Goal: Information Seeking & Learning: Learn about a topic

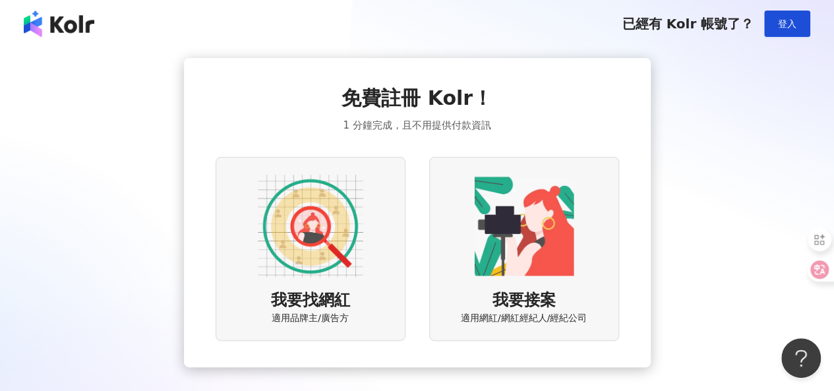
click at [335, 252] on img at bounding box center [310, 225] width 105 height 105
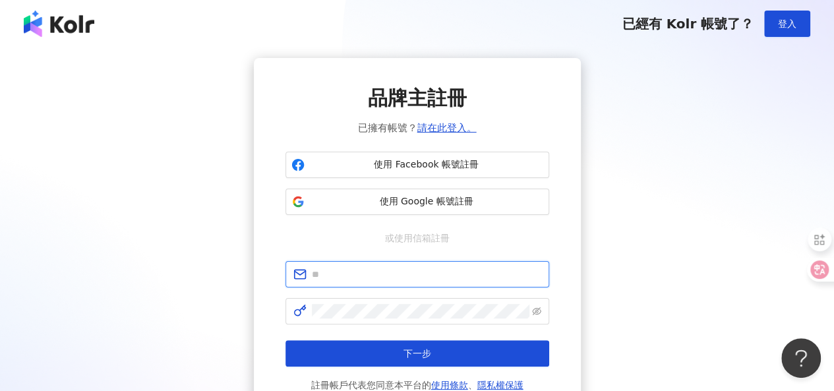
click at [346, 270] on input "text" at bounding box center [426, 274] width 229 height 14
paste input "**********"
type input "**********"
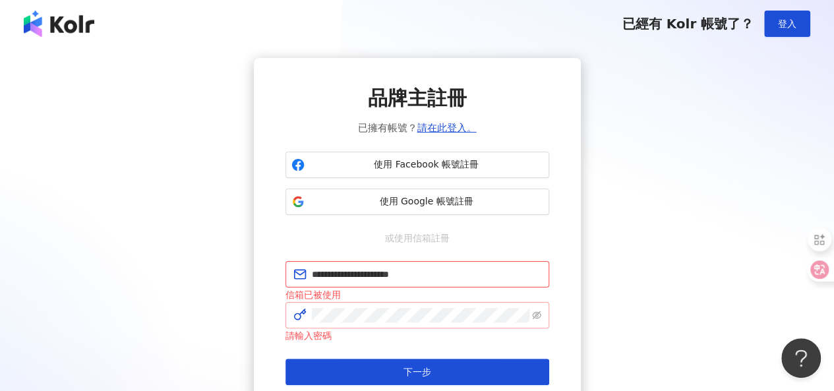
click at [376, 305] on span at bounding box center [417, 315] width 264 height 26
click at [792, 35] on button "登入" at bounding box center [787, 24] width 46 height 26
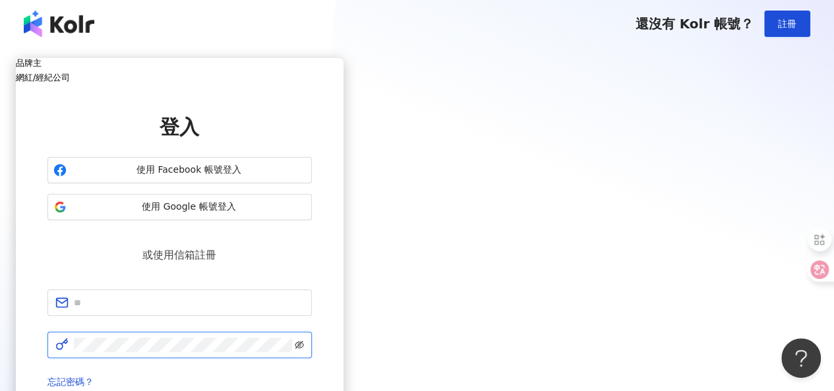
click at [304, 341] on icon "eye-invisible" at bounding box center [299, 345] width 9 height 8
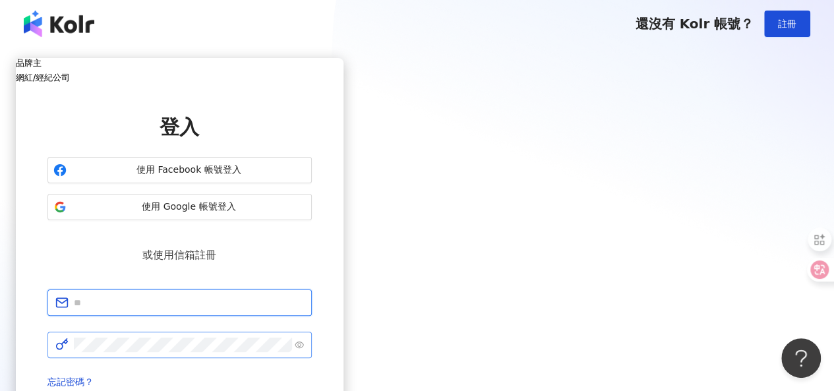
click at [304, 295] on input "text" at bounding box center [189, 302] width 230 height 14
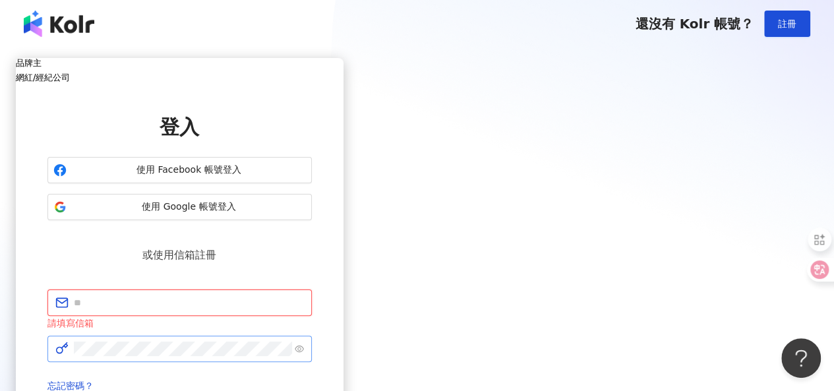
click at [304, 295] on input "text" at bounding box center [189, 302] width 230 height 14
paste input "**********"
click at [304, 295] on input "**********" at bounding box center [189, 302] width 230 height 14
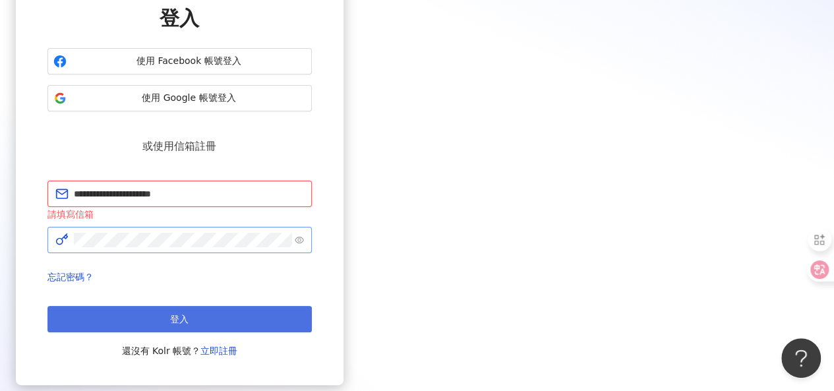
type input "**********"
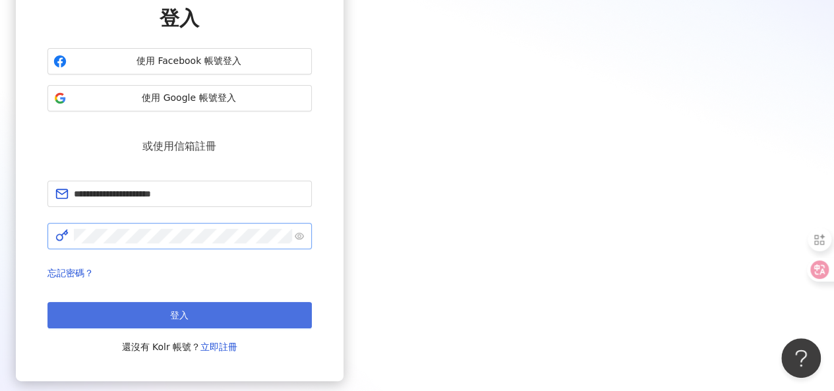
click at [312, 302] on button "登入" at bounding box center [179, 315] width 264 height 26
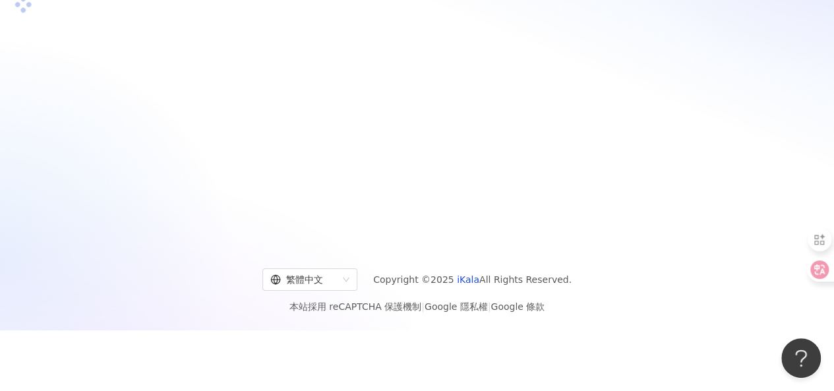
scroll to position [109, 0]
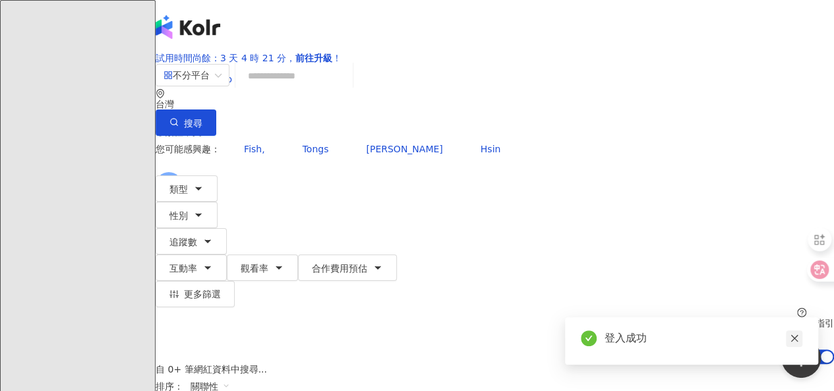
click at [791, 338] on icon "close" at bounding box center [793, 337] width 9 height 9
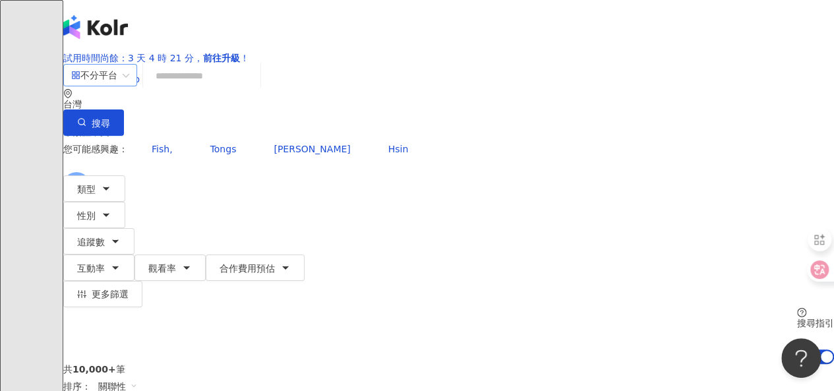
click at [129, 86] on span "不分平台" at bounding box center [100, 75] width 58 height 21
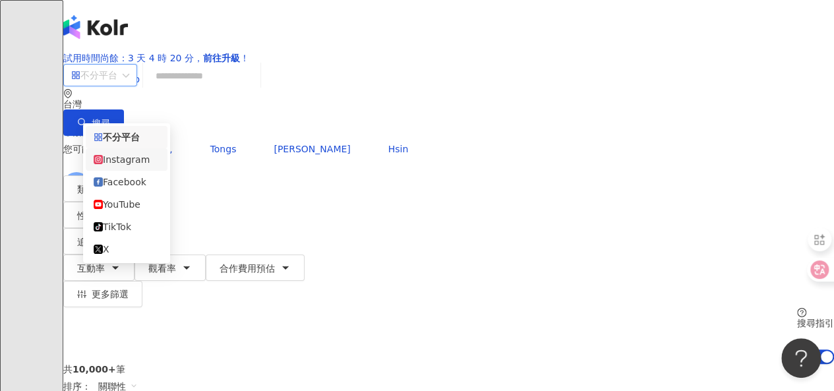
click at [135, 159] on div "Instagram" at bounding box center [127, 159] width 66 height 14
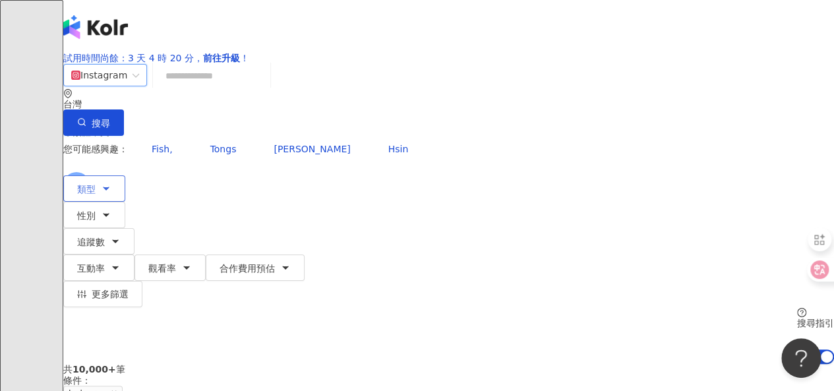
click at [115, 175] on button "類型" at bounding box center [94, 188] width 62 height 26
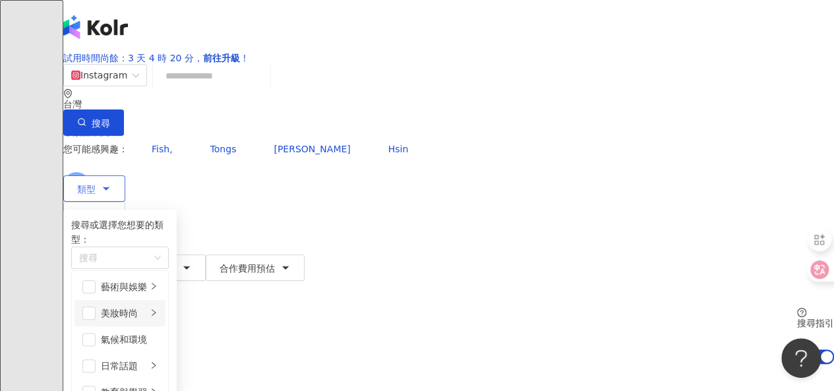
click at [165, 323] on li "美妝時尚" at bounding box center [119, 313] width 91 height 26
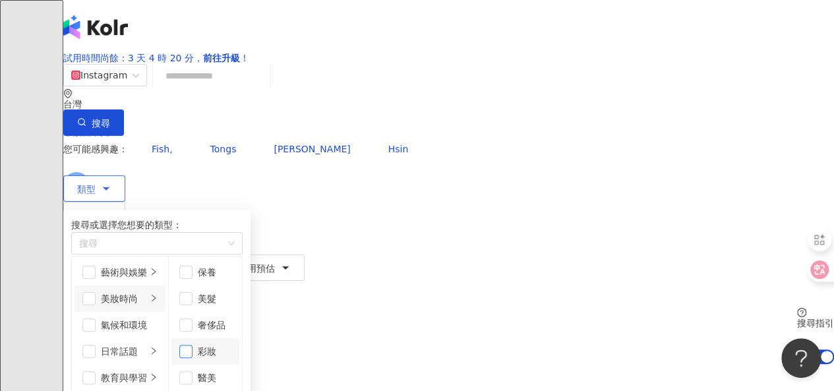
click at [192, 358] on span "button" at bounding box center [185, 351] width 13 height 13
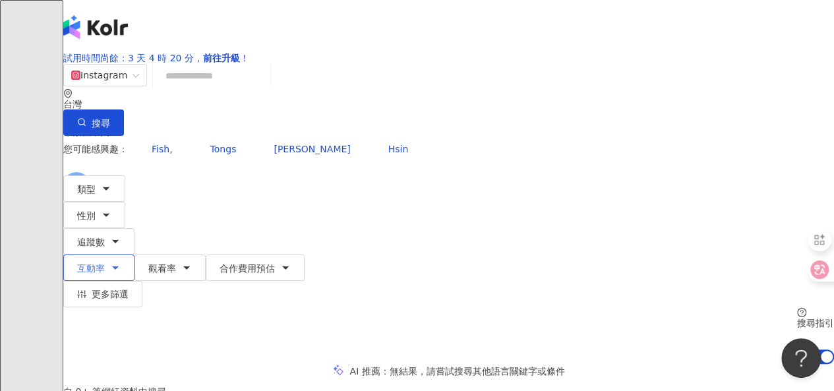
click at [121, 262] on icon "button" at bounding box center [115, 267] width 11 height 11
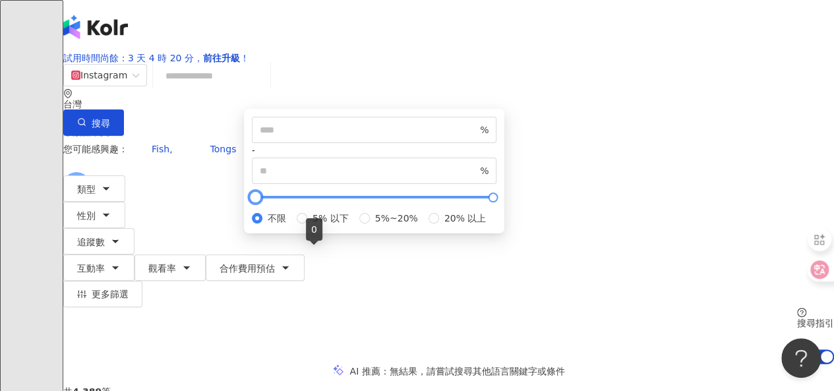
type input "**"
type input "*****"
type input "*"
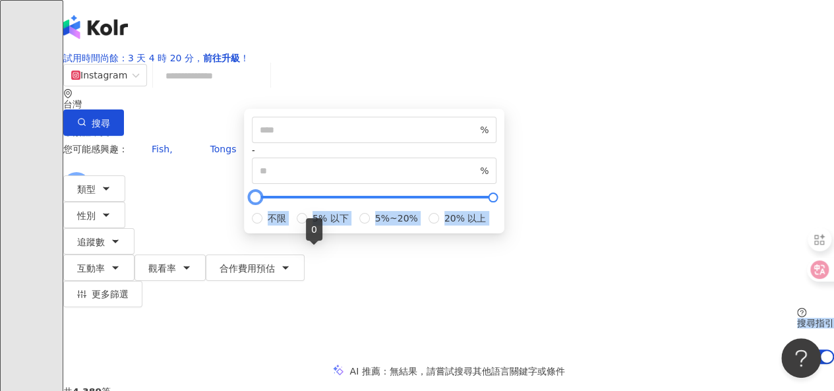
drag, startPoint x: 312, startPoint y: 253, endPoint x: 262, endPoint y: 256, distance: 50.2
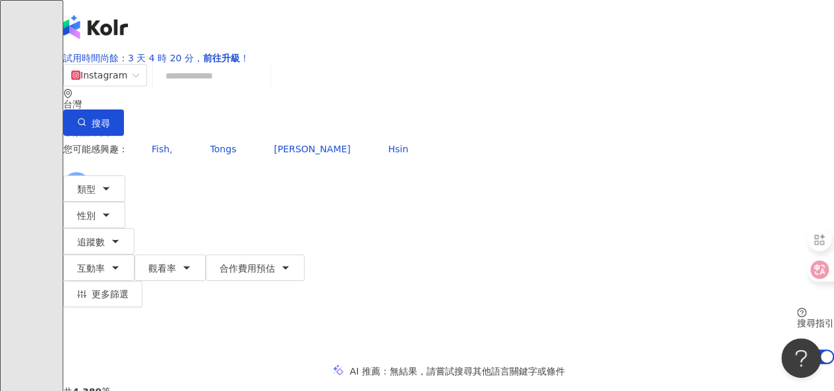
click at [685, 161] on div "您可能感興趣： Fish, Tongs 陳曦Hsi Hsin 類型 性別 追蹤數 互動率 觀看率 合作費用預估 更多篩選 * % - ***** % 不限 5…" at bounding box center [448, 250] width 770 height 228
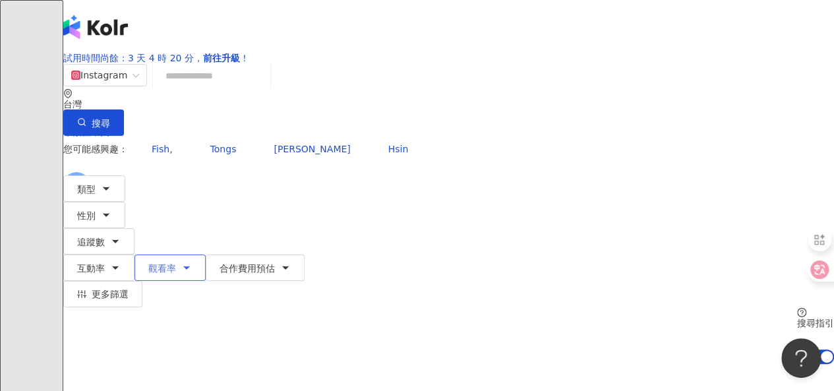
click at [192, 262] on icon "button" at bounding box center [186, 267] width 11 height 11
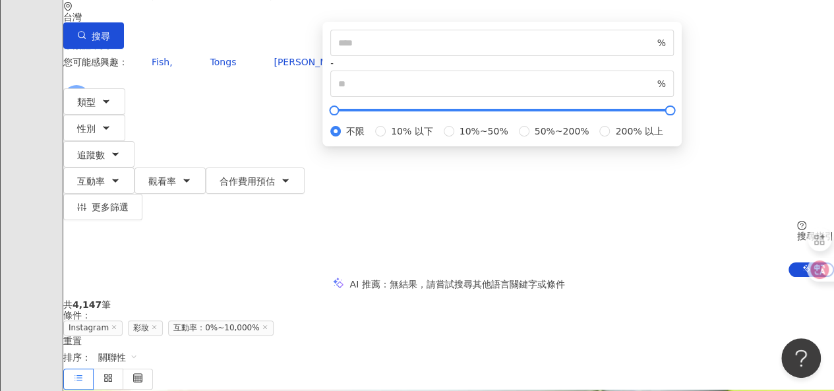
scroll to position [88, 0]
click at [529, 137] on span "50%~200%" at bounding box center [561, 130] width 65 height 14
type input "**"
type input "***"
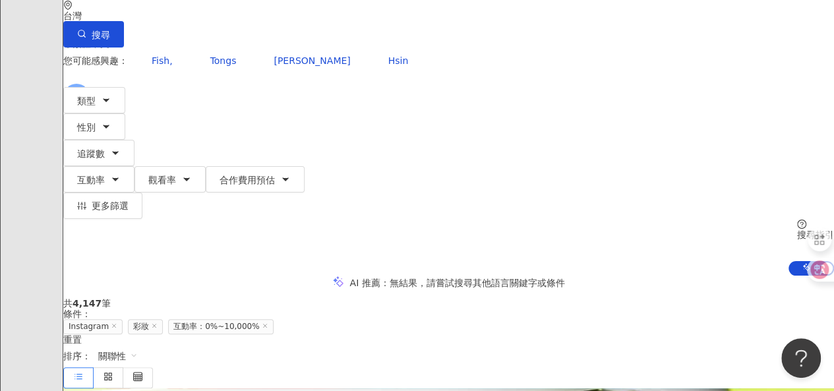
click at [680, 275] on div "AI 推薦 ： 無結果，請嘗試搜尋其他語言關鍵字或條件" at bounding box center [448, 282] width 770 height 14
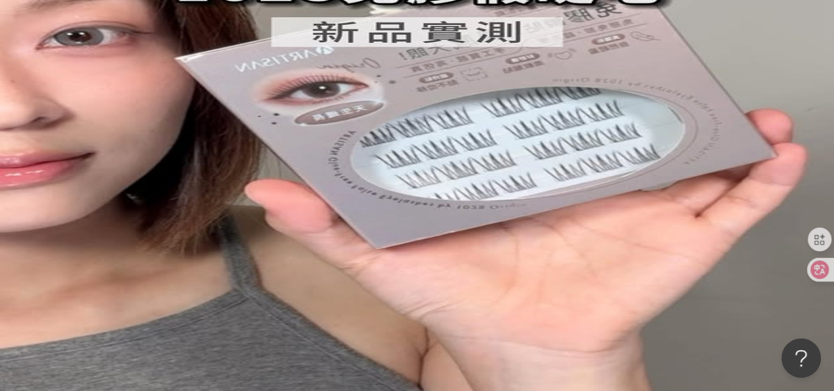
click at [86, 289] on icon "button" at bounding box center [81, 293] width 9 height 9
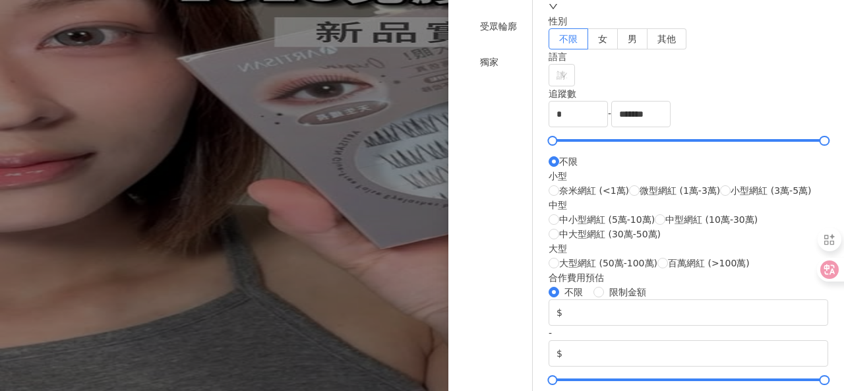
scroll to position [111, 0]
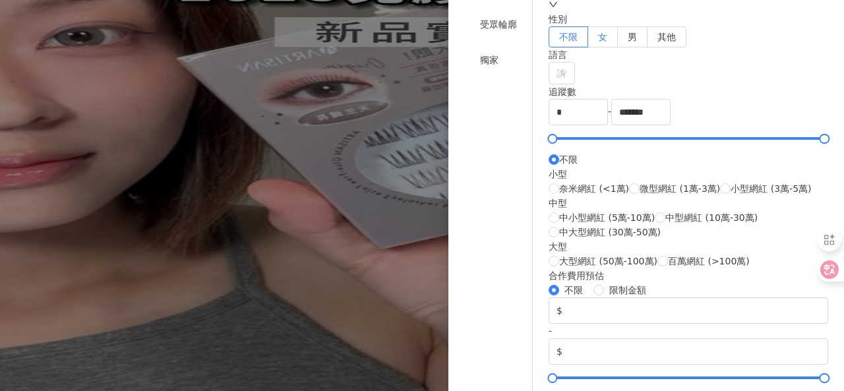
click at [617, 47] on label "女" at bounding box center [603, 36] width 30 height 21
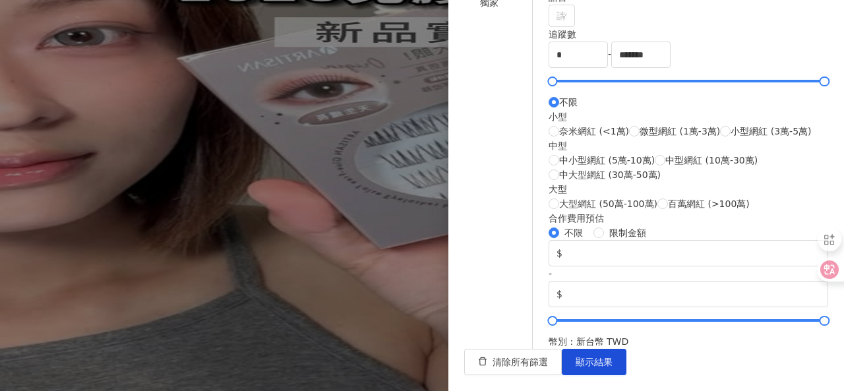
scroll to position [260, 0]
click at [607, 67] on input "*" at bounding box center [578, 54] width 58 height 25
drag, startPoint x: 583, startPoint y: 147, endPoint x: 550, endPoint y: 154, distance: 33.1
click at [550, 154] on div "篩選條件 關於網紅 互動潛力 受眾輪廓 獨家 關於網紅 類型 ( 請選擇您想要的類型 ) 彩妝 國家/地區 台灣 性別 不限 女 男 其他 語言 請選擇或搜尋…" at bounding box center [646, 98] width 364 height 501
click at [607, 67] on input "*****" at bounding box center [578, 54] width 58 height 25
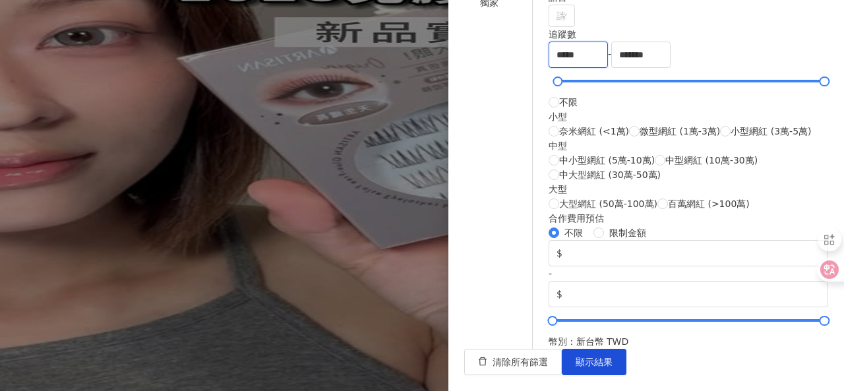
scroll to position [319, 0]
type input "*****"
click at [670, 67] on input "*******" at bounding box center [641, 54] width 58 height 25
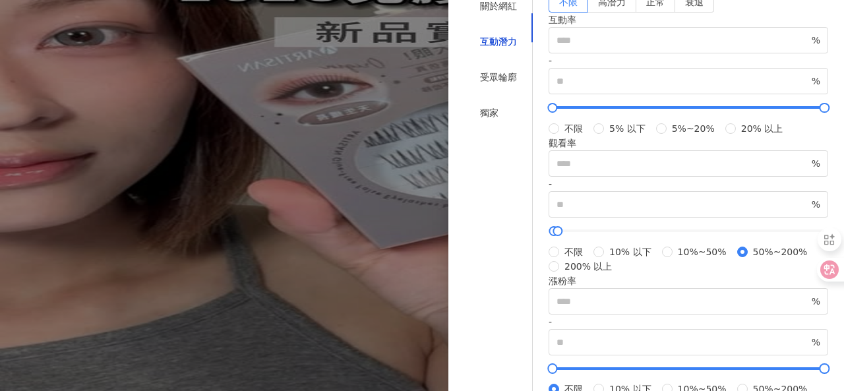
scroll to position [57, 0]
type input "**"
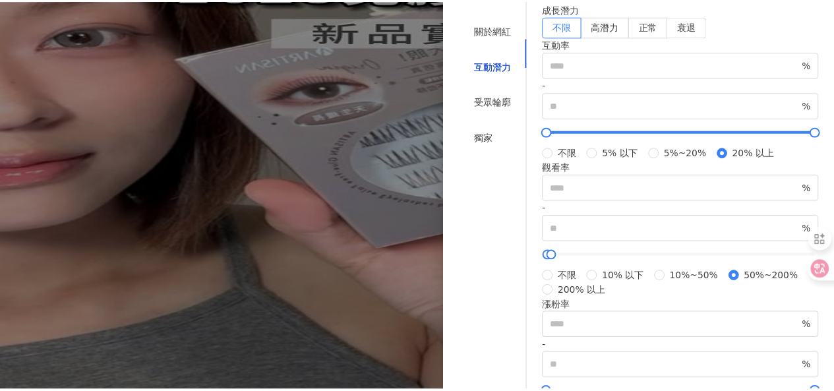
scroll to position [34, 0]
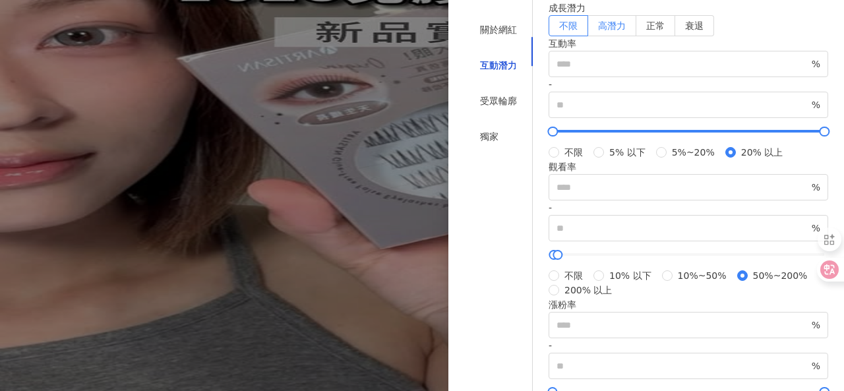
click at [625, 31] on span "高潛力" at bounding box center [612, 25] width 28 height 11
click at [484, 108] on div "受眾輪廓" at bounding box center [498, 101] width 37 height 14
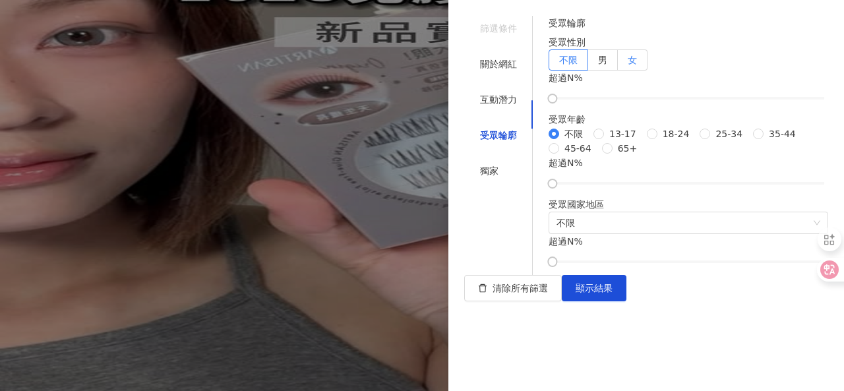
click at [647, 71] on label "女" at bounding box center [632, 59] width 30 height 21
click at [657, 141] on span "18-24" at bounding box center [676, 134] width 38 height 14
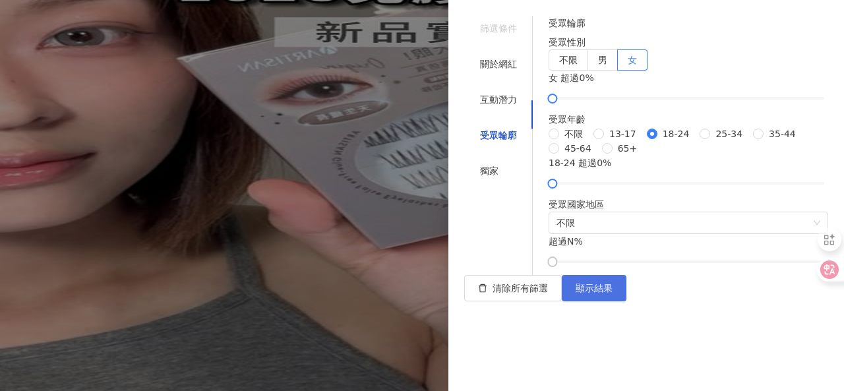
click at [612, 293] on span "顯示結果" at bounding box center [593, 288] width 37 height 11
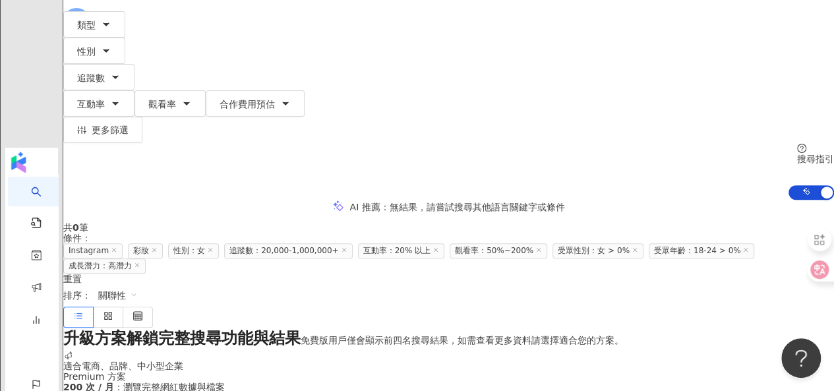
scroll to position [176, 0]
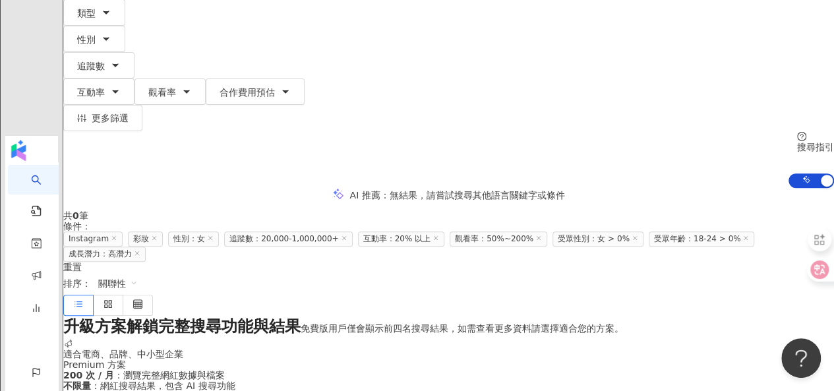
click at [140, 250] on icon at bounding box center [137, 253] width 7 height 7
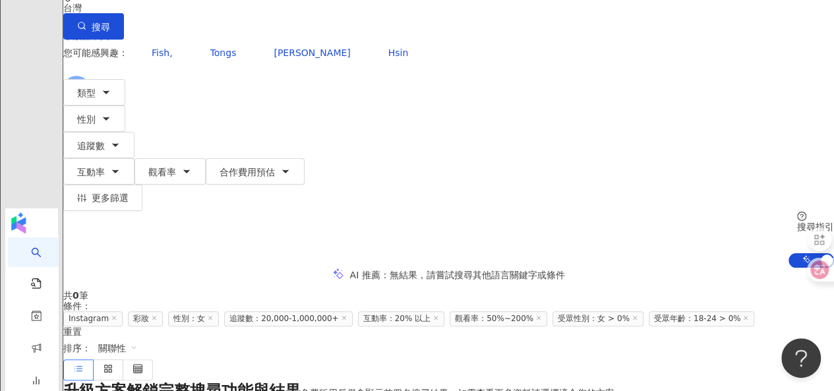
scroll to position [98, 0]
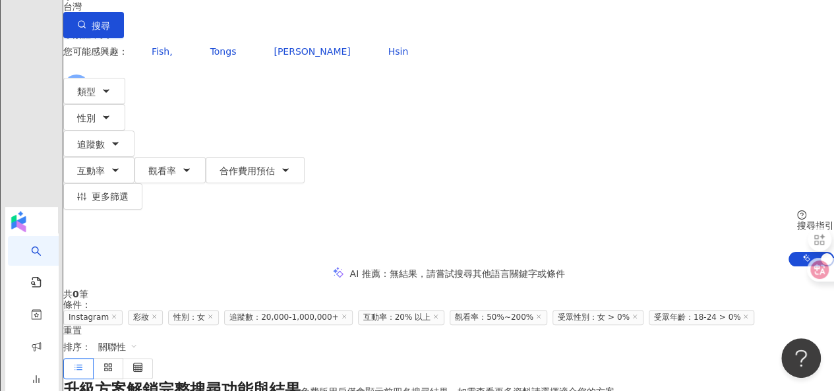
click at [631, 313] on icon at bounding box center [634, 316] width 7 height 7
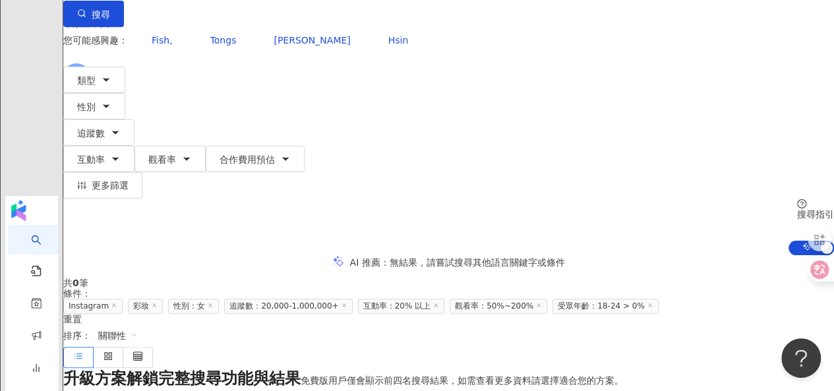
scroll to position [121, 0]
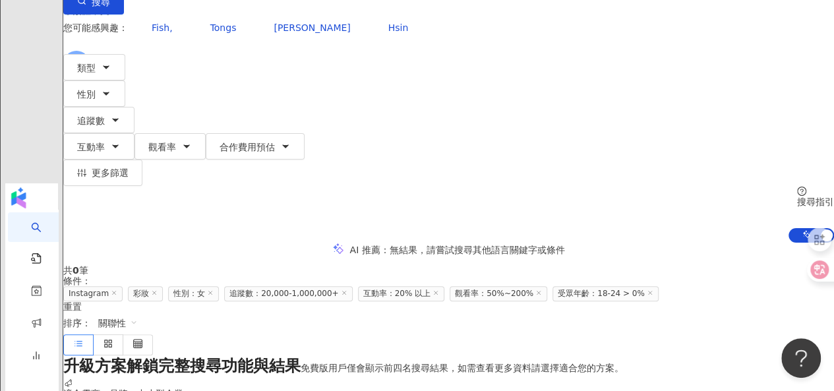
click at [646, 289] on icon at bounding box center [649, 292] width 7 height 7
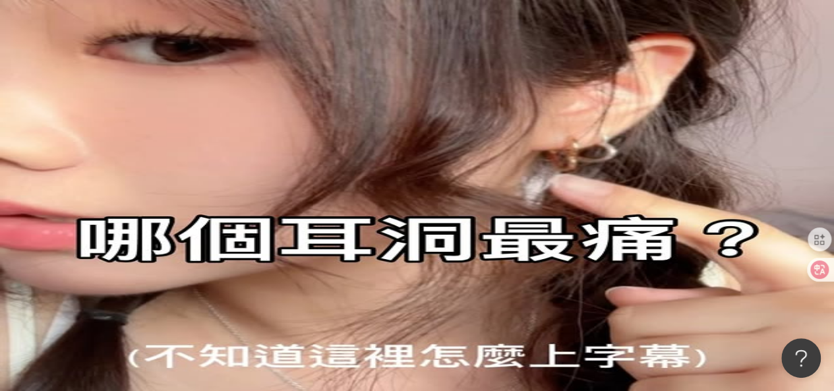
click at [118, 266] on icon "button" at bounding box center [115, 267] width 5 height 3
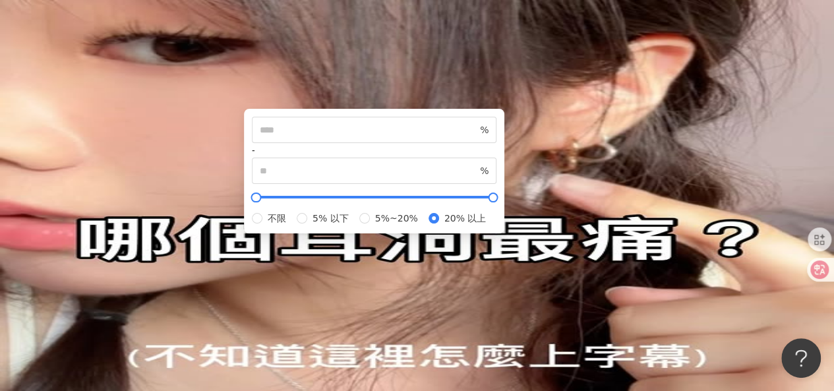
click at [118, 266] on icon "button" at bounding box center [115, 267] width 5 height 3
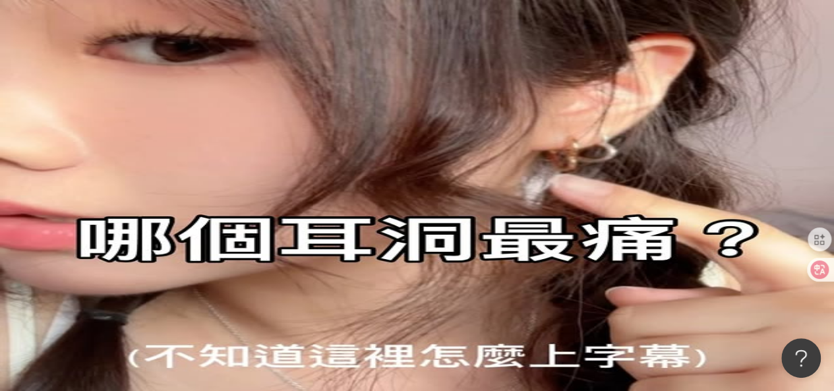
click at [192, 262] on icon "button" at bounding box center [186, 267] width 11 height 11
click at [134, 254] on button "互動率" at bounding box center [98, 267] width 71 height 26
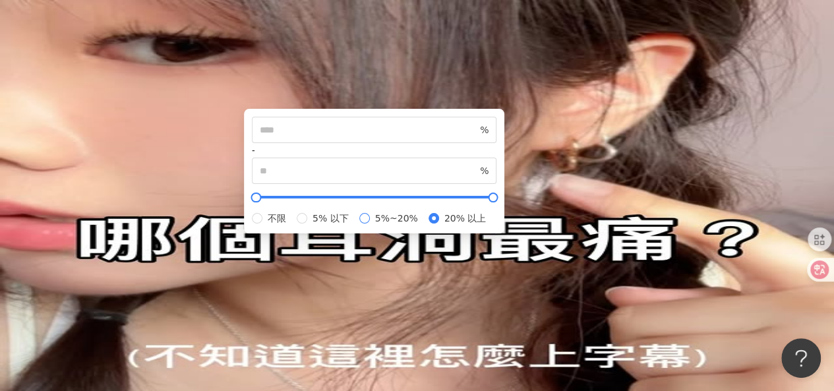
type input "*"
type input "**"
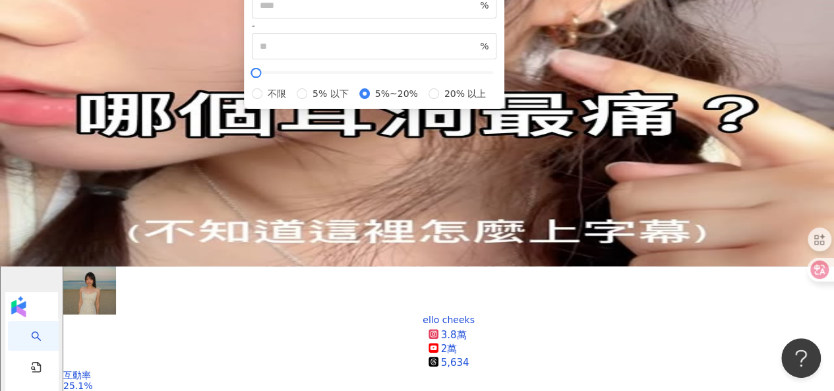
scroll to position [123, 0]
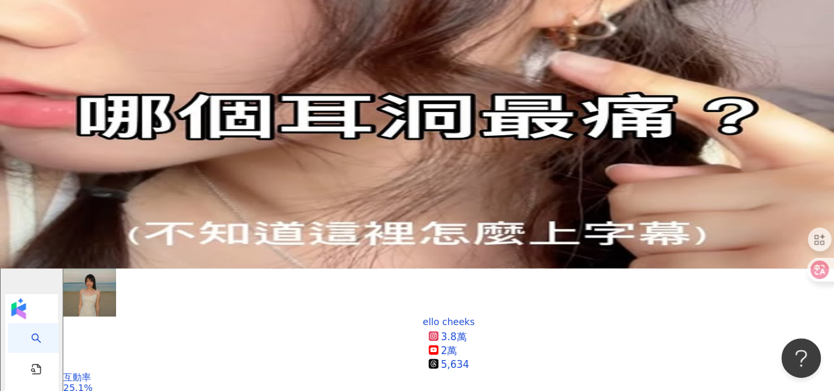
click at [668, 264] on div "ello cheeks 3.8萬 2萬 5,634 互動率 25.1% 商業合作比例 18.8% 受眾性別 女" at bounding box center [448, 350] width 770 height 172
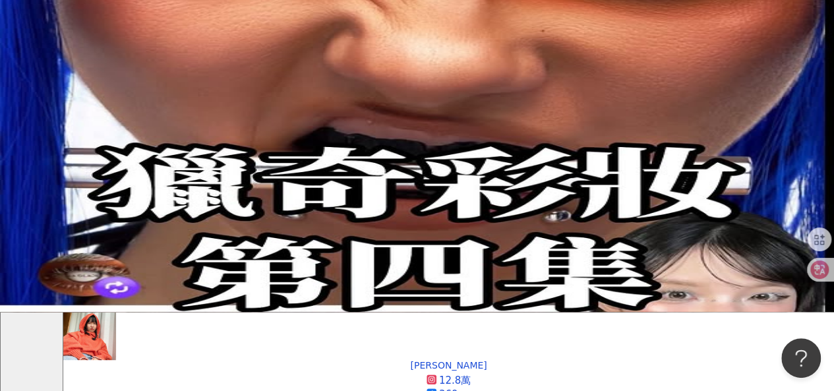
scroll to position [80, 0]
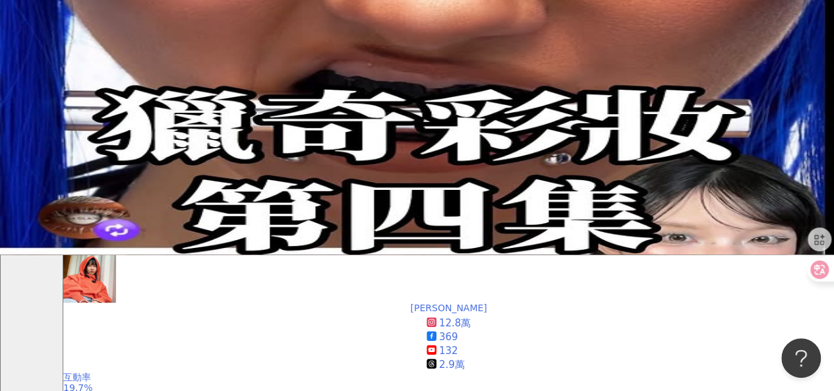
scroll to position [142, 0]
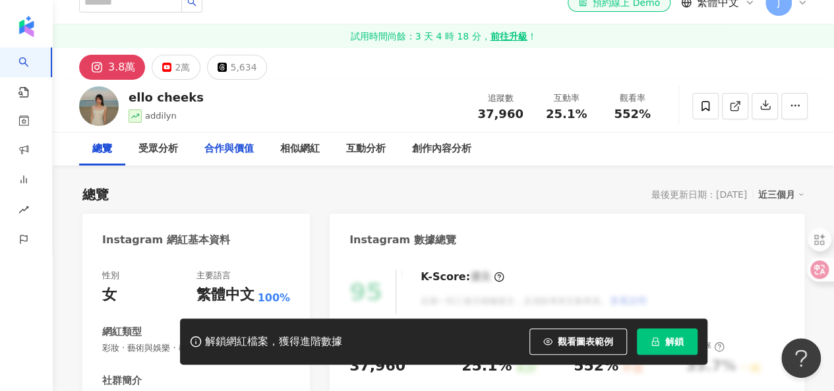
scroll to position [32, 0]
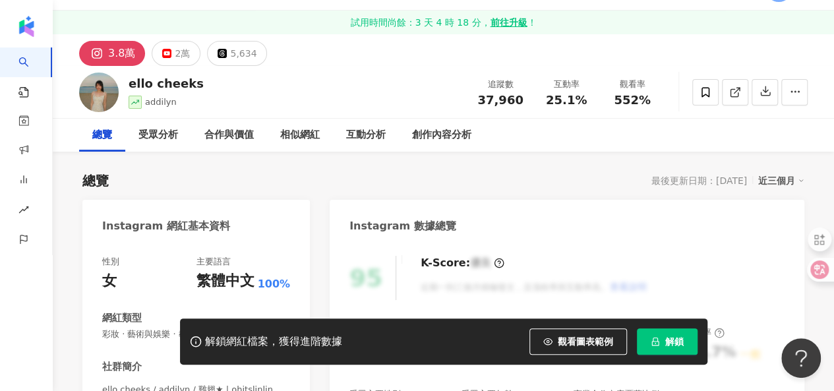
click at [384, 82] on div "ello cheeks addilyn 追蹤數 37,960 互動率 25.1% 觀看率 552%" at bounding box center [443, 92] width 781 height 52
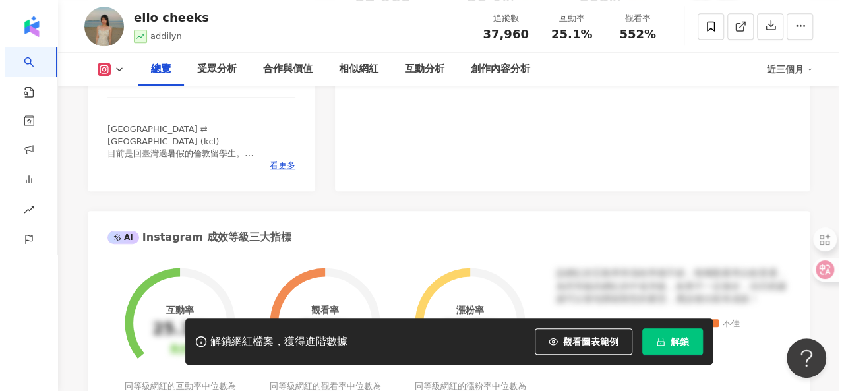
scroll to position [385, 0]
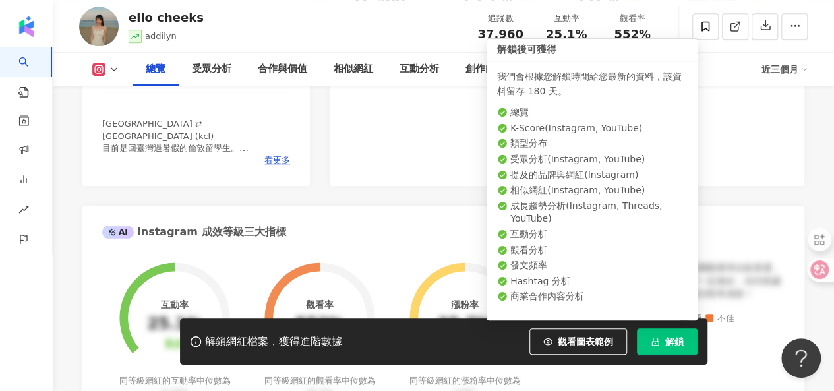
click at [669, 347] on span "解鎖" at bounding box center [674, 341] width 18 height 11
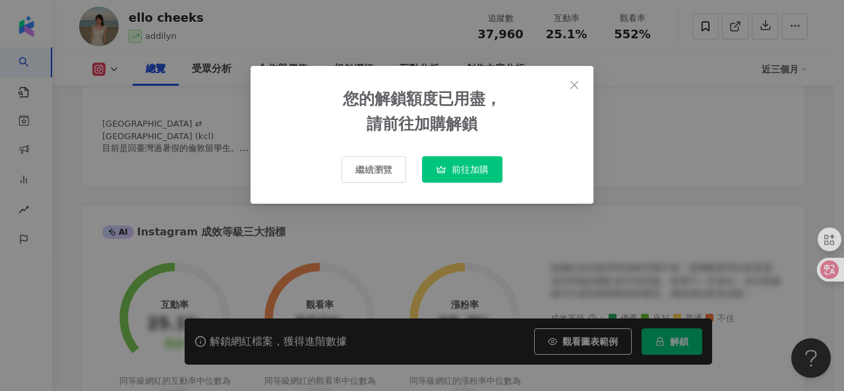
click at [467, 168] on span "前往加購" at bounding box center [469, 169] width 37 height 11
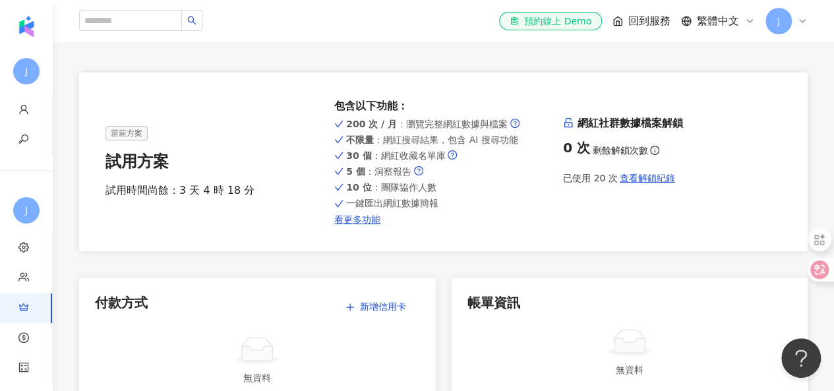
scroll to position [56, 0]
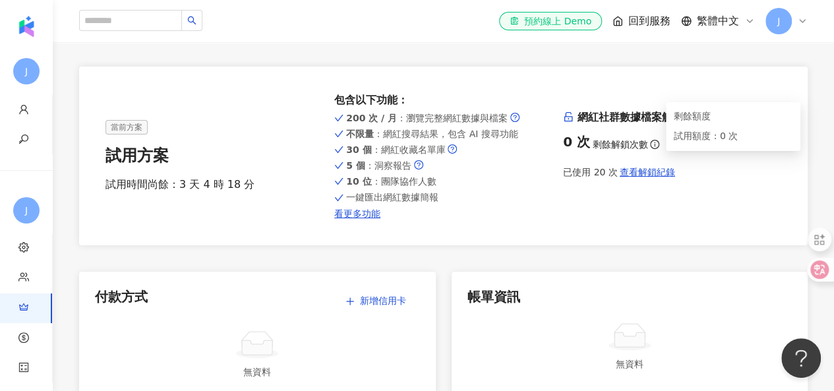
click at [650, 142] on icon "info-circle" at bounding box center [654, 144] width 9 height 9
click at [679, 208] on div "當前方案 試用方案 試用時間尚餘：3 天 4 時 18 分 包含以下功能 ： 200 次 / 月 ：瀏覽完整網紅數據與檔案 不限量 ：網紅搜尋結果，包含 AI…" at bounding box center [442, 156] width 675 height 126
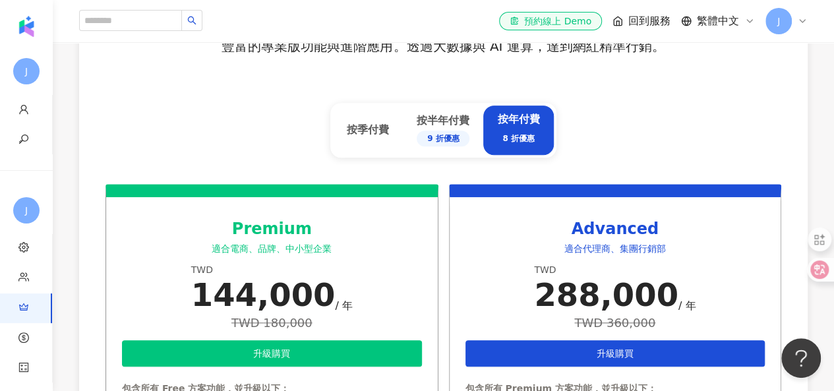
scroll to position [542, 0]
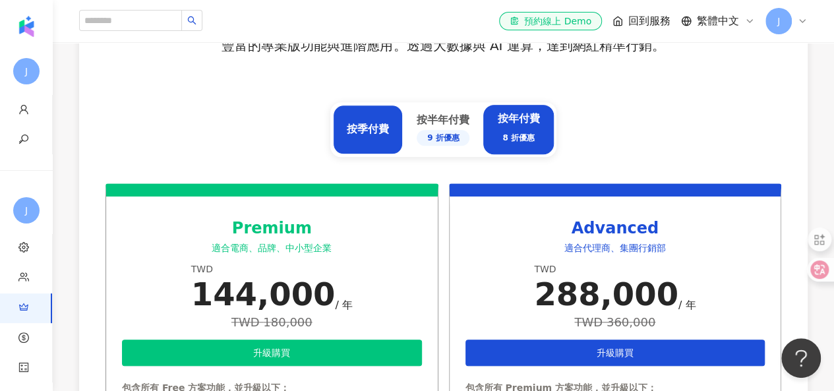
click at [377, 127] on div "按季付費" at bounding box center [368, 129] width 42 height 14
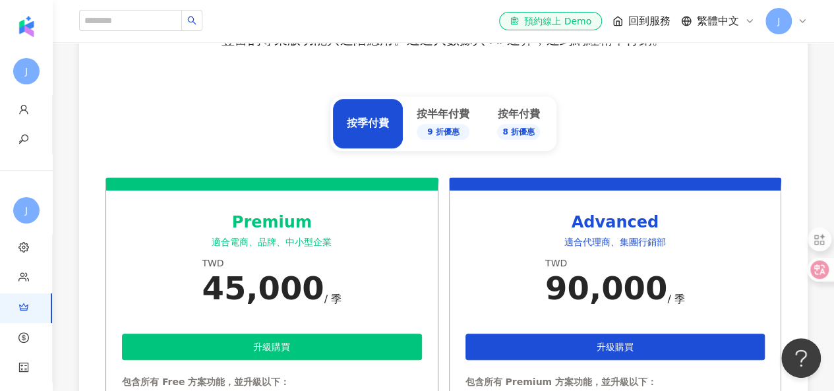
scroll to position [547, 0]
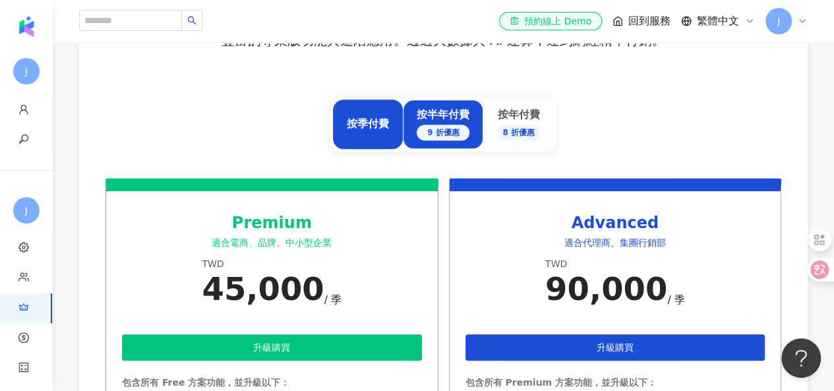
click at [453, 144] on div "按半年付費 9 折優惠" at bounding box center [443, 124] width 80 height 49
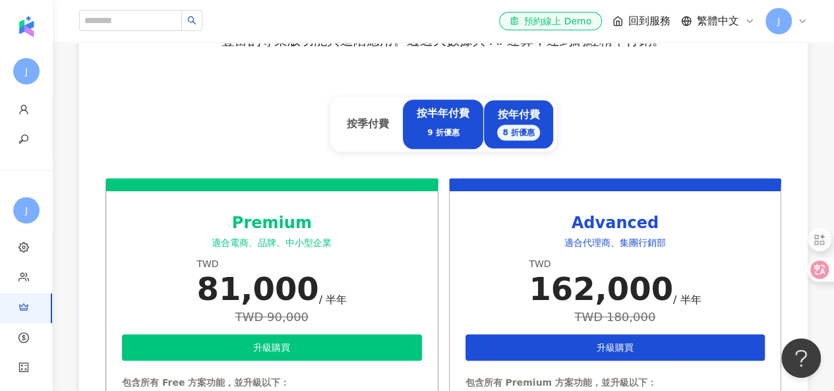
click at [503, 119] on div "按年付費 8 折優惠" at bounding box center [518, 123] width 43 height 33
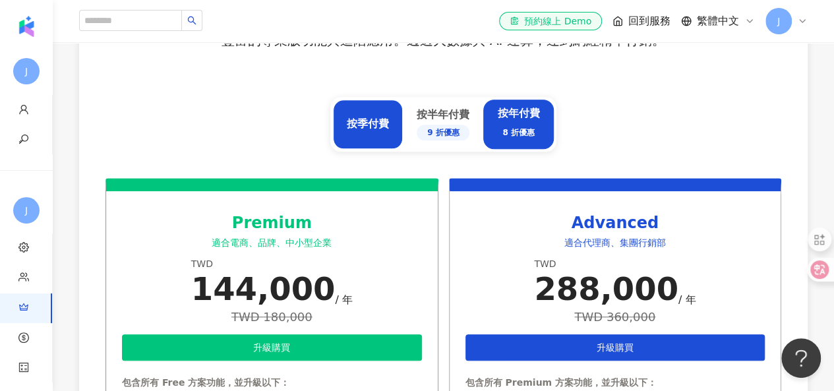
click at [370, 136] on div "按季付費" at bounding box center [368, 124] width 70 height 49
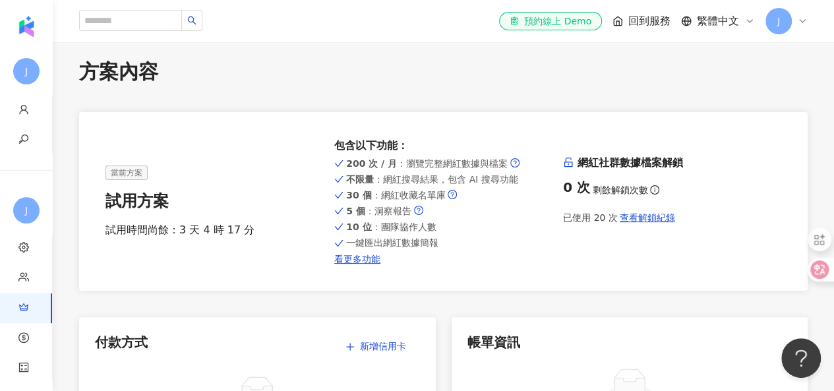
scroll to position [0, 0]
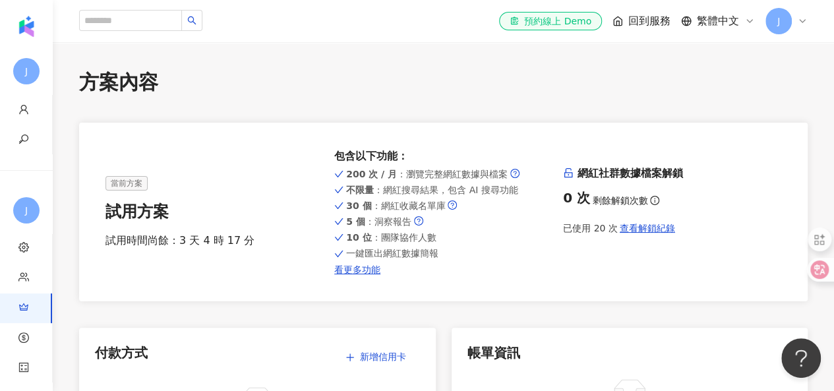
click at [361, 171] on strong "200 次 / 月" at bounding box center [371, 174] width 51 height 11
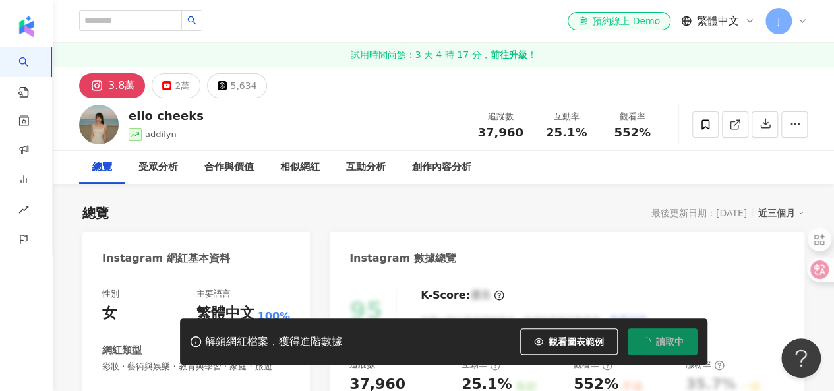
click at [498, 163] on div "總覽 受眾分析 合作與價值 相似網紅 互動分析 創作內容分析" at bounding box center [443, 167] width 728 height 33
click at [440, 170] on div "創作內容分析" at bounding box center [441, 167] width 59 height 16
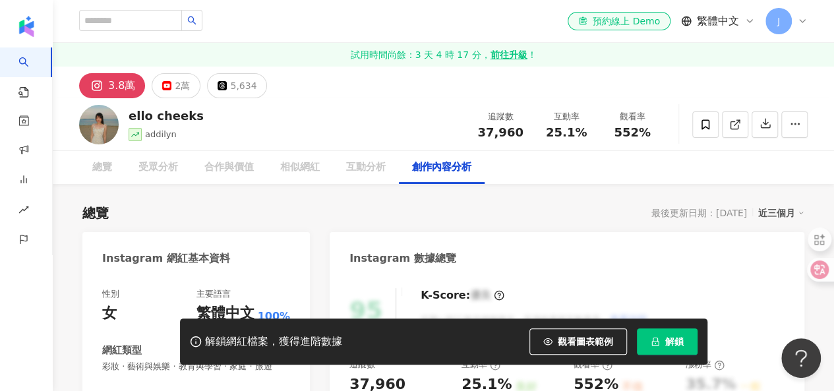
scroll to position [3740, 0]
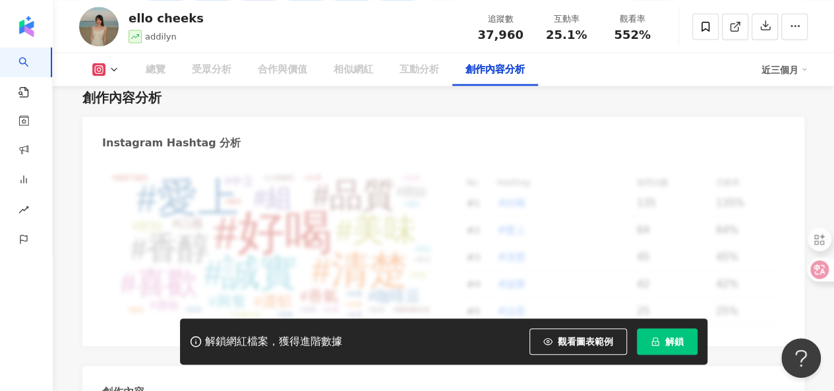
click at [156, 66] on div "總覽" at bounding box center [156, 69] width 20 height 16
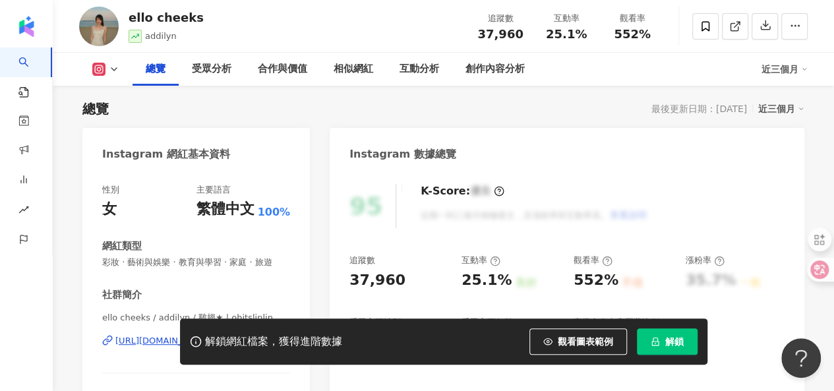
click at [194, 341] on icon at bounding box center [196, 341] width 12 height 12
click at [567, 115] on div "總覽 最後更新日期：2025/8/26 近三個月" at bounding box center [443, 109] width 722 height 18
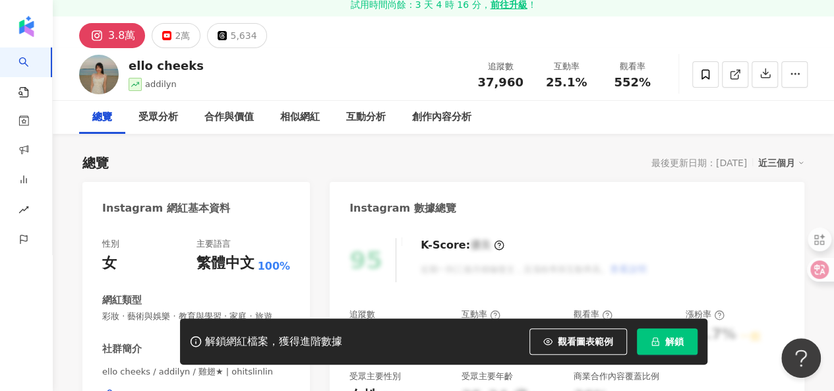
scroll to position [0, 0]
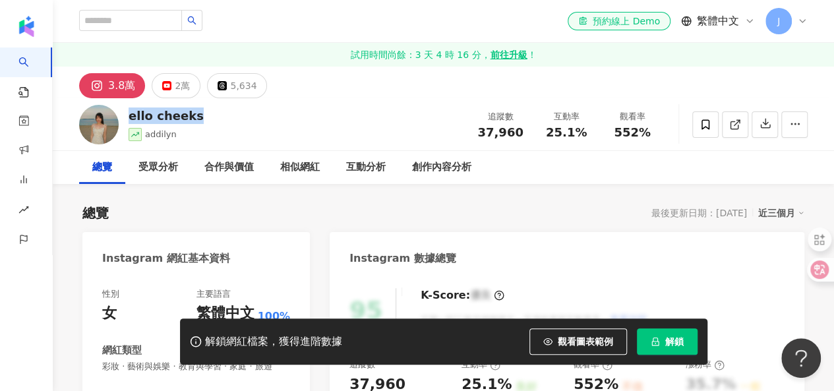
drag, startPoint x: 199, startPoint y: 115, endPoint x: 130, endPoint y: 115, distance: 69.2
click at [130, 115] on div "ello cheeks addilyn 追蹤數 37,960 互動率 25.1% 觀看率 552%" at bounding box center [443, 124] width 781 height 52
copy div "ello cheeks"
click at [393, 107] on div "ello cheeks addilyn 追蹤數 37,960 互動率 25.1% 觀看率 552%" at bounding box center [443, 124] width 781 height 52
click at [484, 209] on div "總覽 最後更新日期：[DATE] 近三個月" at bounding box center [443, 213] width 722 height 18
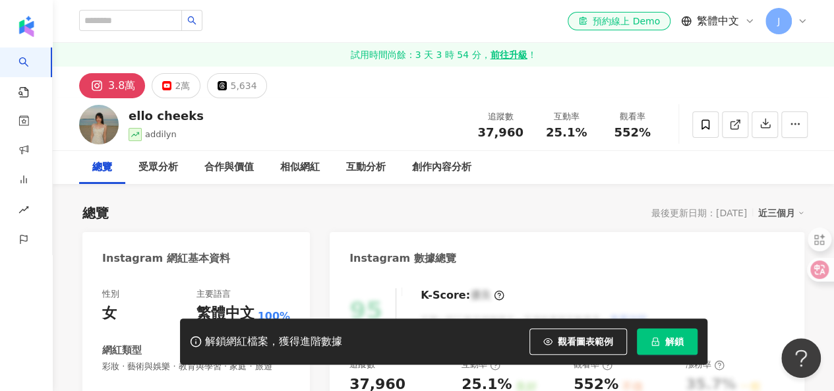
click at [326, 110] on div "ello cheeks addilyn 追蹤數 37,960 互動率 25.1% 觀看率 552%" at bounding box center [443, 124] width 781 height 52
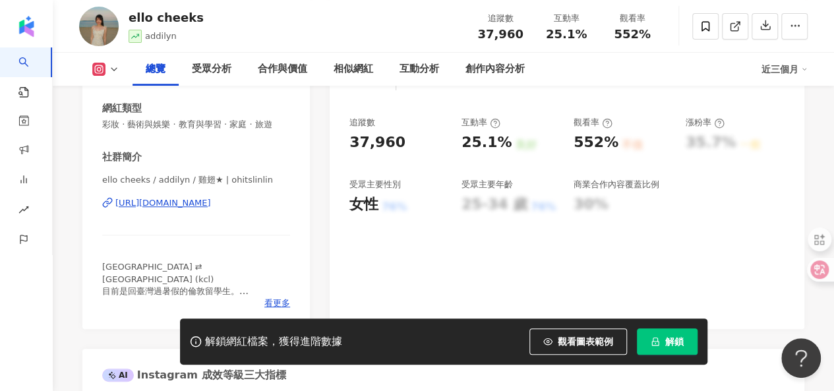
scroll to position [241, 0]
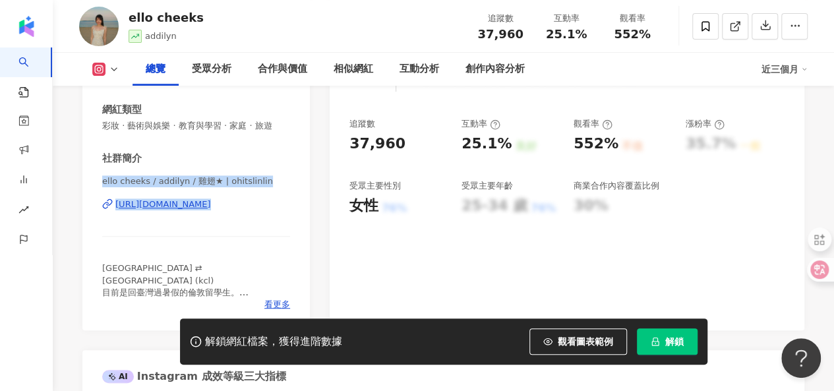
drag, startPoint x: 103, startPoint y: 181, endPoint x: 306, endPoint y: 241, distance: 211.5
click at [306, 241] on div "性別 女 主要語言 繁體中文 100% 網紅類型 彩妝 · 藝術與娛樂 · 教育與學習 · 家庭 · 旅遊 社群簡介 ello cheeks / addily…" at bounding box center [195, 182] width 227 height 296
copy div "ello cheeks / addilyn / 雞翅★ | ohitslinlin https://www.instagram.com/ohitslinlin/"
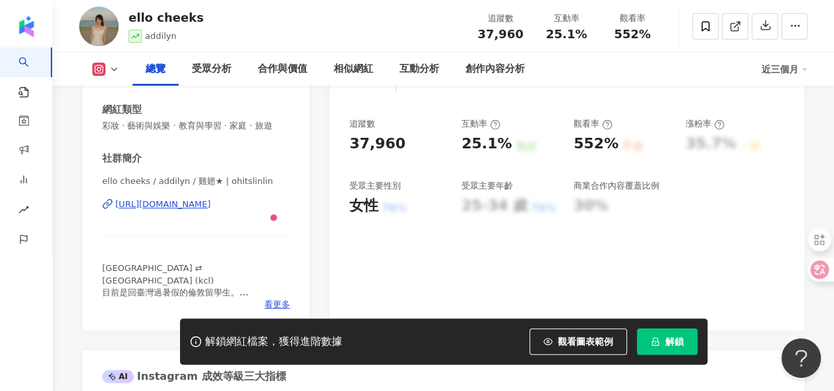
click at [295, 169] on div "性別 女 主要語言 繁體中文 100% 網紅類型 彩妝 · 藝術與娛樂 · 教育與學習 · 家庭 · 旅遊 社群簡介 ello cheeks / addily…" at bounding box center [195, 182] width 227 height 296
click at [211, 203] on div "[URL][DOMAIN_NAME]" at bounding box center [163, 204] width 96 height 12
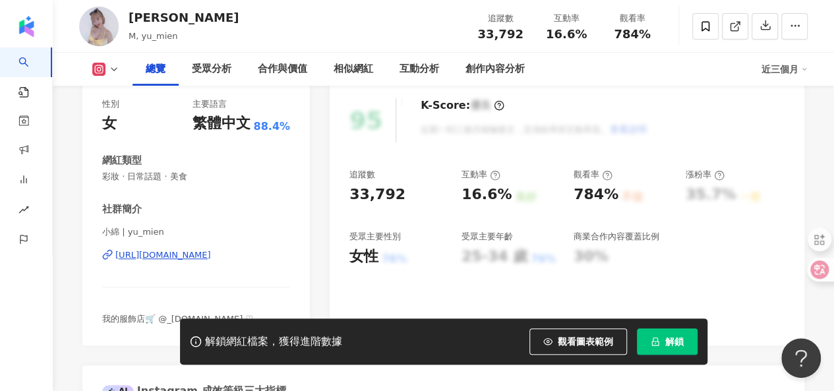
scroll to position [233, 0]
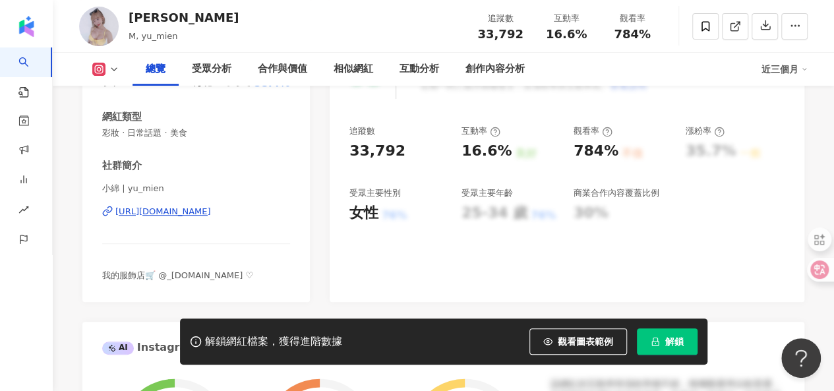
drag, startPoint x: 102, startPoint y: 189, endPoint x: 275, endPoint y: 219, distance: 175.9
click at [275, 219] on div "小綿 | yu_mien https://www.instagram.com/yu_mien/" at bounding box center [196, 221] width 188 height 77
copy div "小綿 | yu_mien https://www.instagram.com/yu_mien/"
click at [270, 160] on div "社群簡介" at bounding box center [196, 166] width 188 height 14
click at [211, 210] on div "https://www.instagram.com/yu_mien/" at bounding box center [163, 212] width 96 height 12
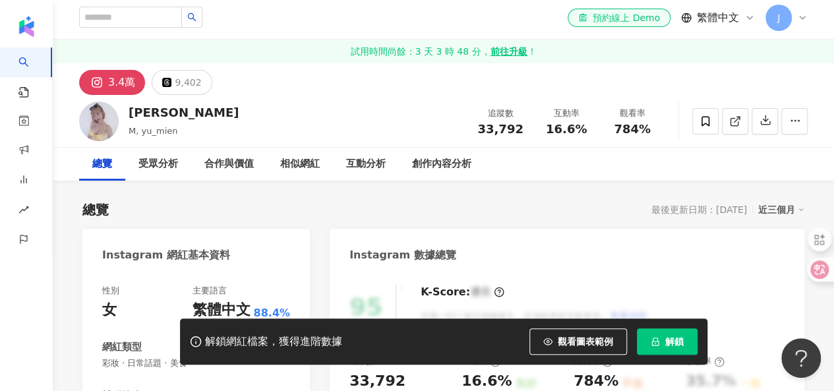
scroll to position [3, 0]
click at [455, 170] on div "創作內容分析" at bounding box center [441, 165] width 59 height 16
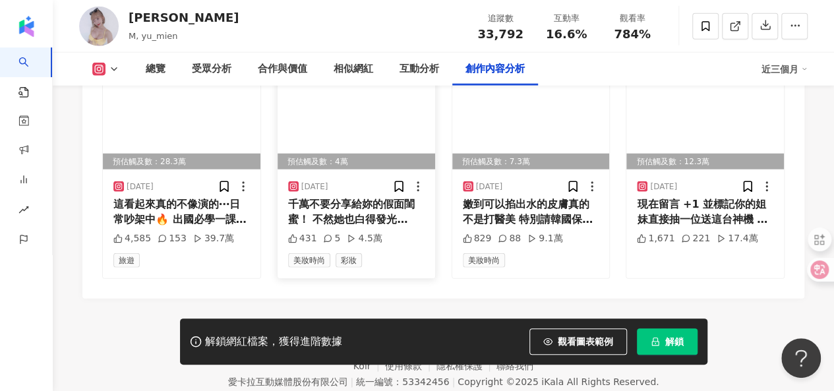
scroll to position [4157, 0]
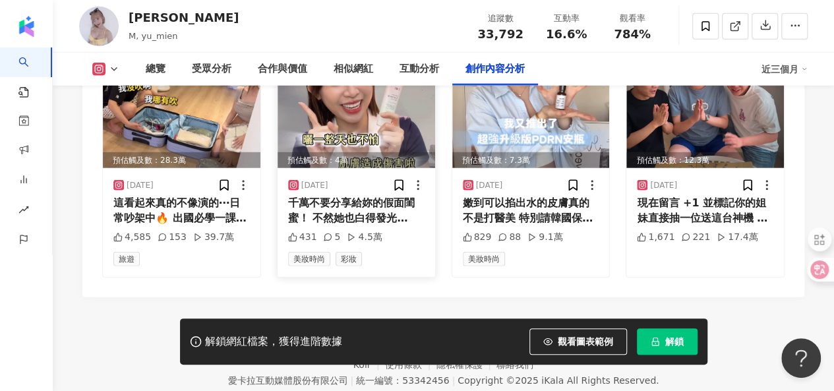
click at [348, 207] on div "千萬不要分享給妳的假面閨蜜！ 不然她也白得發光 —————— 防曬界的天花板！我的寶藏防曬霜💗 真的好用到想藏起來 不搓泥不泛白 防護力強到曬整天都不怕☀️" at bounding box center [356, 211] width 136 height 30
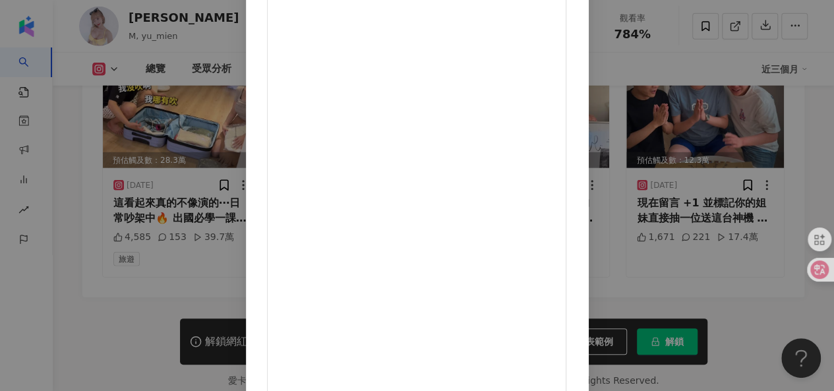
scroll to position [200, 0]
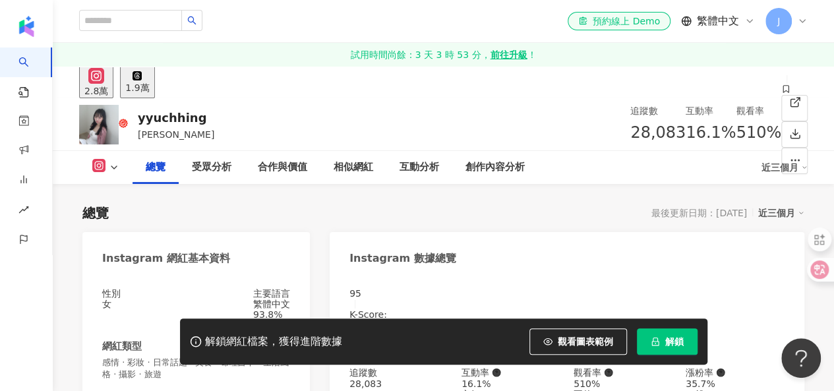
scroll to position [275, 0]
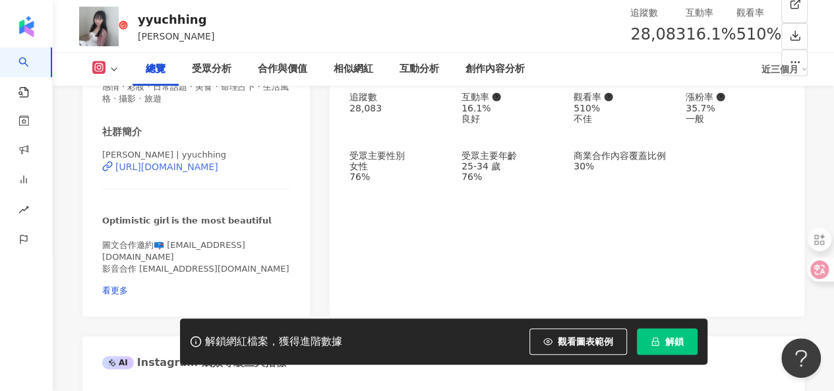
click at [215, 172] on div "https://www.instagram.com/yyuchhing/" at bounding box center [166, 166] width 103 height 11
drag, startPoint x: 102, startPoint y: 158, endPoint x: 304, endPoint y: 184, distance: 204.0
click at [304, 184] on div "性別 女 主要語言 繁體中文 93.8% 網紅類型 感情 · 彩妝 · 日常話題 · 美食 · 命理占卜 · 生活風格 · 攝影 · 旅遊 社群簡介 小翁 |…" at bounding box center [195, 157] width 227 height 317
copy div "小翁 | yyuchhing https://www.instagram.com/yyuchhing/"
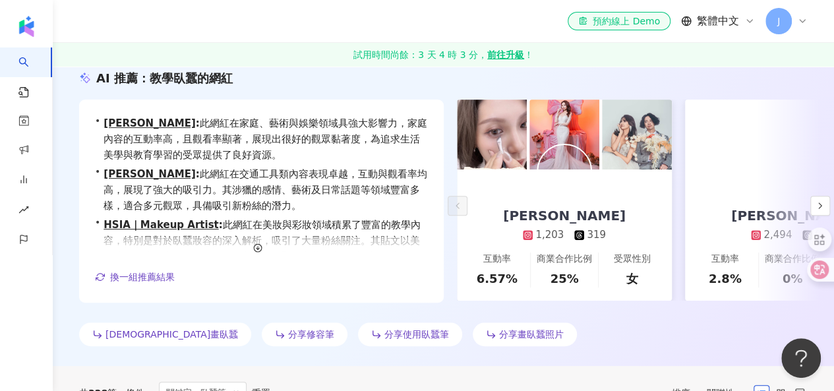
scroll to position [150, 0]
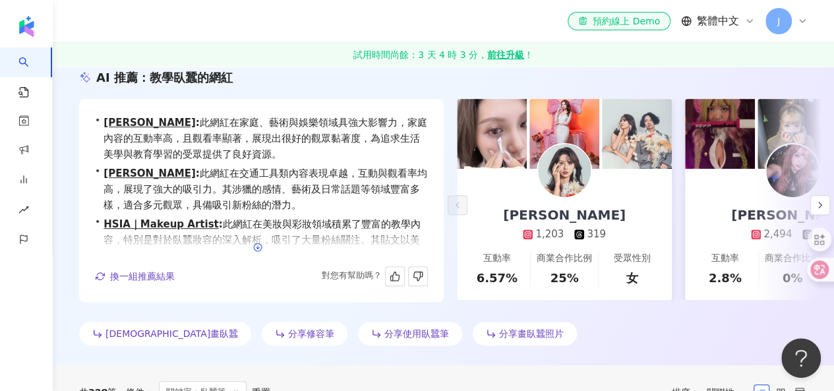
type input "***"
click at [256, 247] on polyline "button" at bounding box center [257, 247] width 3 height 1
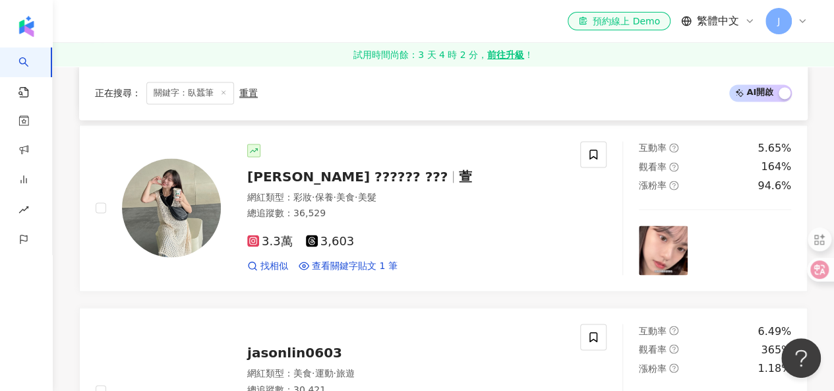
scroll to position [1017, 0]
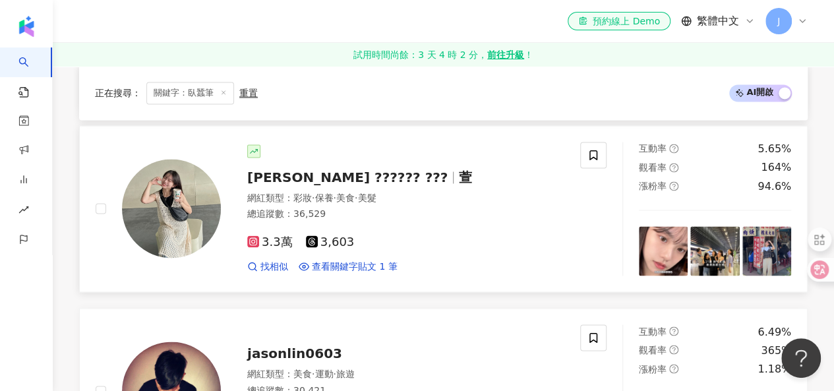
click at [176, 210] on img at bounding box center [171, 208] width 99 height 99
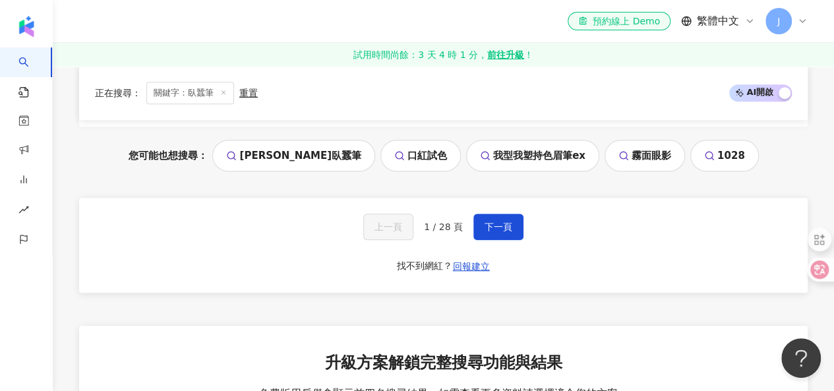
scroll to position [2898, 0]
click at [499, 231] on span "下一頁" at bounding box center [498, 226] width 28 height 11
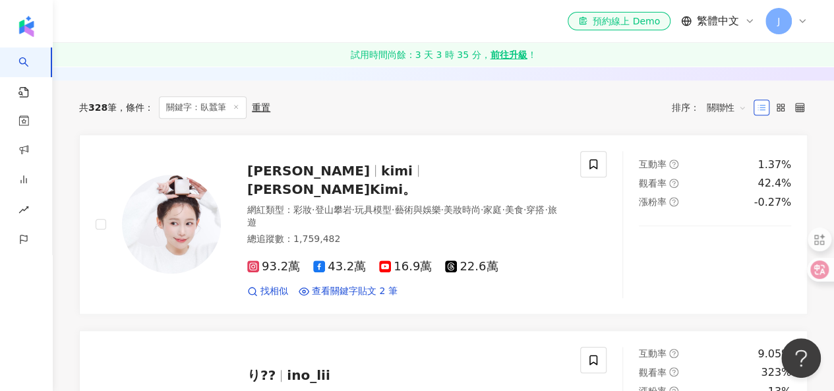
scroll to position [434, 0]
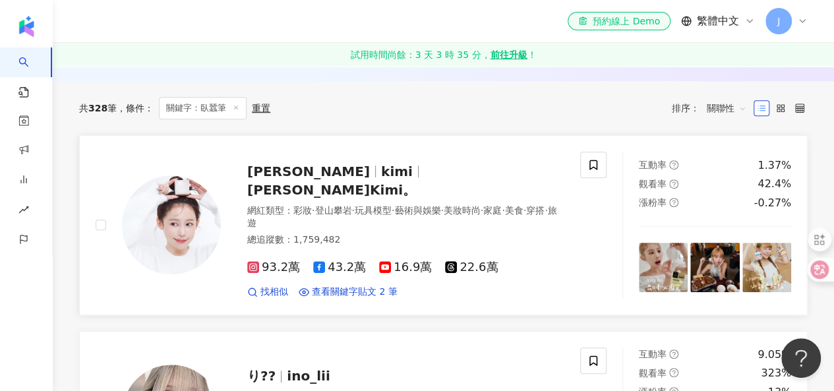
click at [262, 260] on span "93.2萬" at bounding box center [273, 267] width 53 height 14
click at [279, 178] on span "紀卜心" at bounding box center [308, 171] width 123 height 16
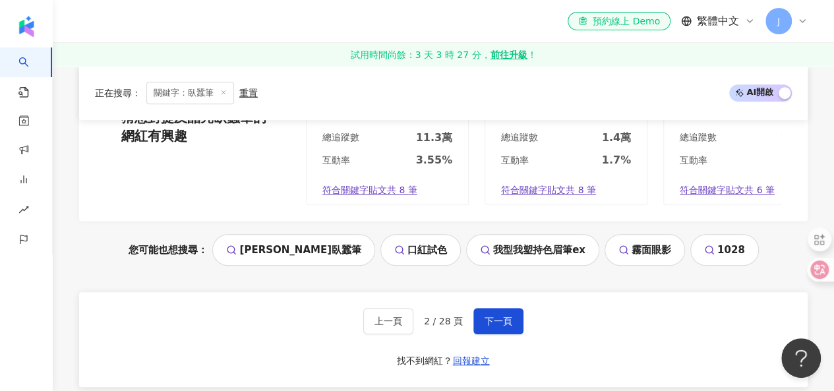
scroll to position [2772, 0]
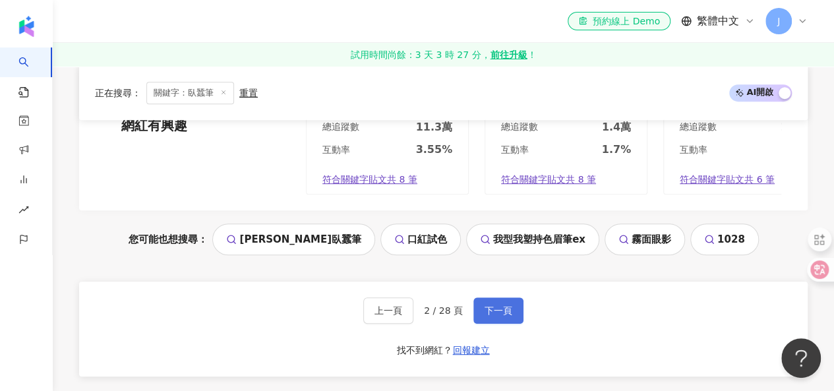
click at [503, 305] on span "下一頁" at bounding box center [498, 310] width 28 height 11
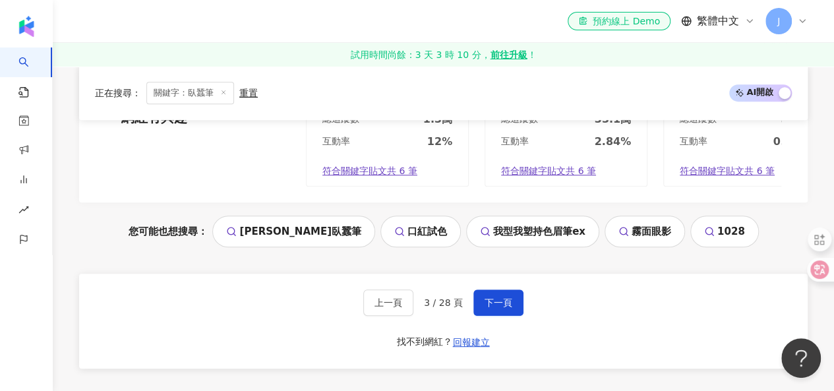
scroll to position [2753, 0]
click at [492, 307] on span "下一頁" at bounding box center [498, 302] width 28 height 11
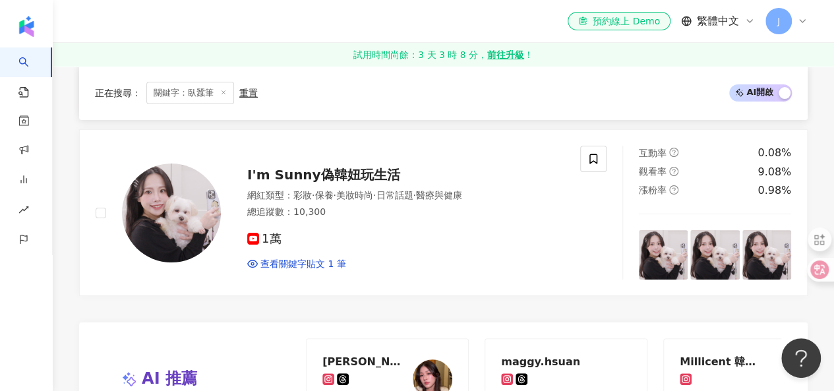
scroll to position [2488, 0]
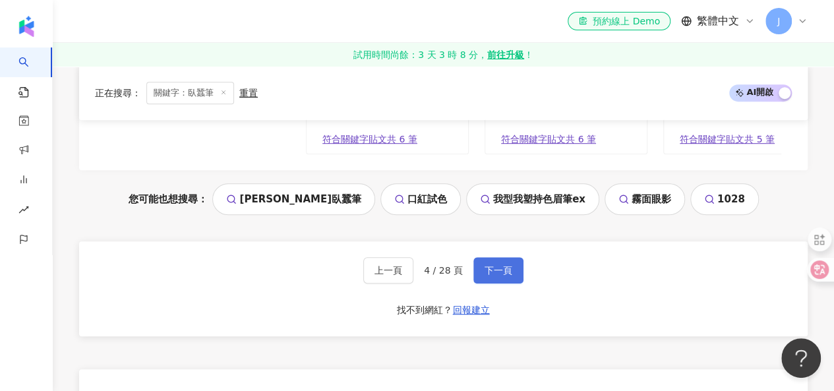
click at [509, 275] on button "下一頁" at bounding box center [498, 270] width 50 height 26
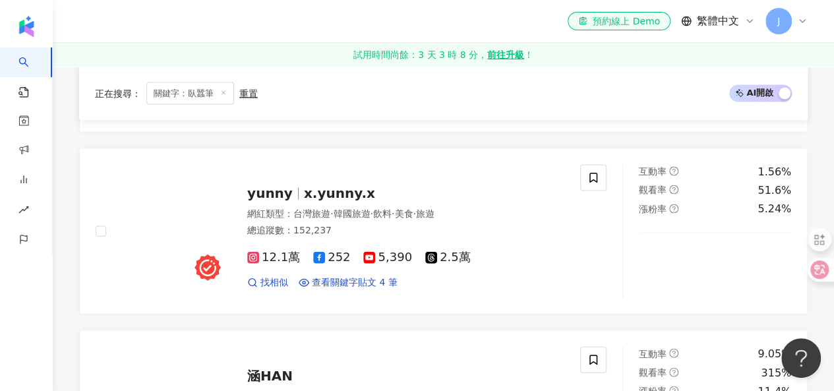
scroll to position [1333, 0]
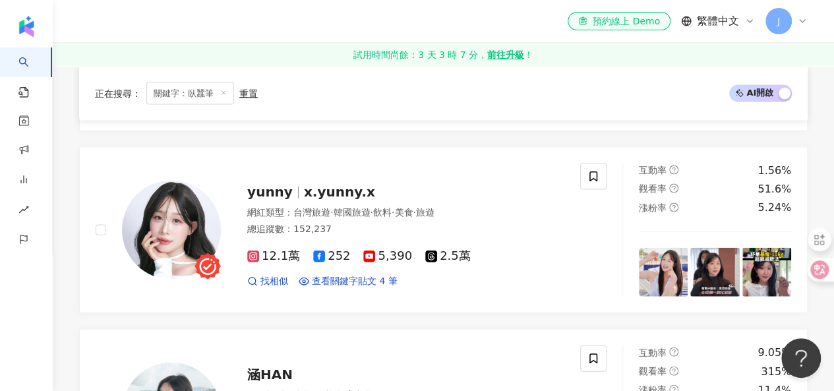
click at [583, 273] on div at bounding box center [593, 230] width 26 height 134
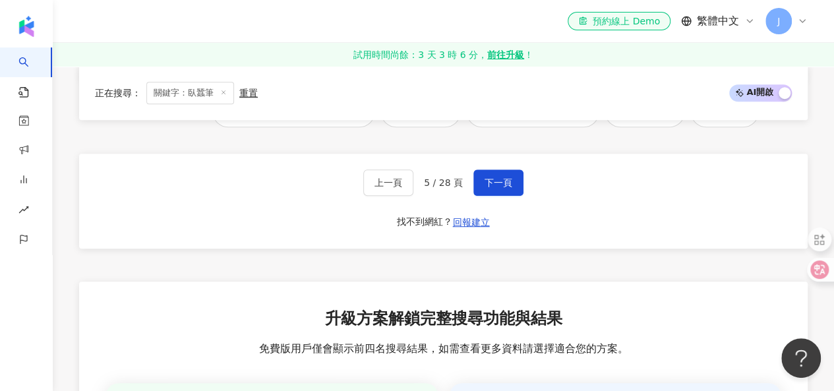
scroll to position [2908, 0]
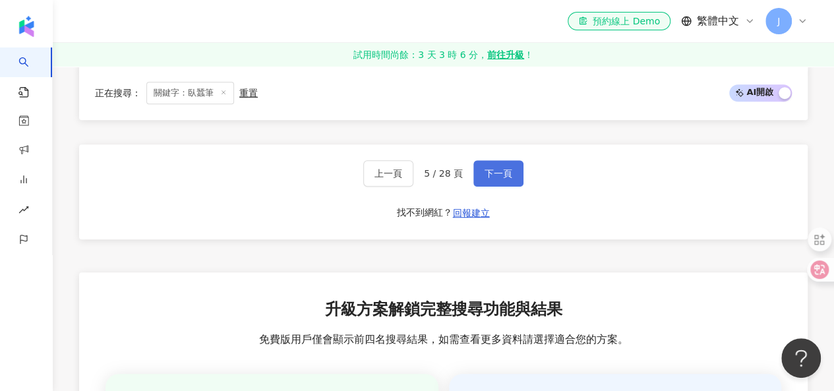
click at [487, 183] on button "下一頁" at bounding box center [498, 173] width 50 height 26
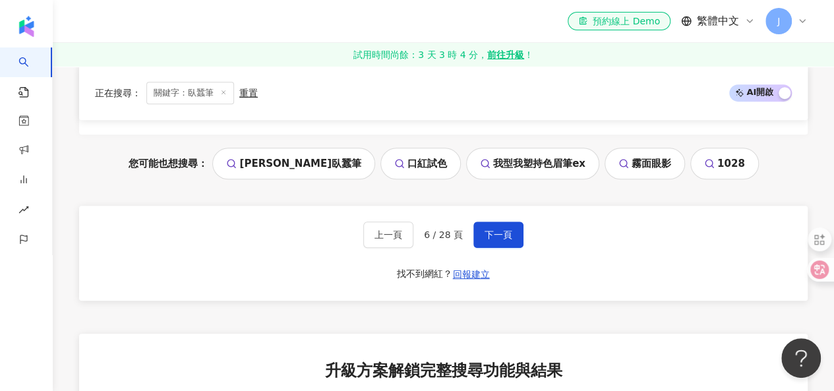
scroll to position [2849, 0]
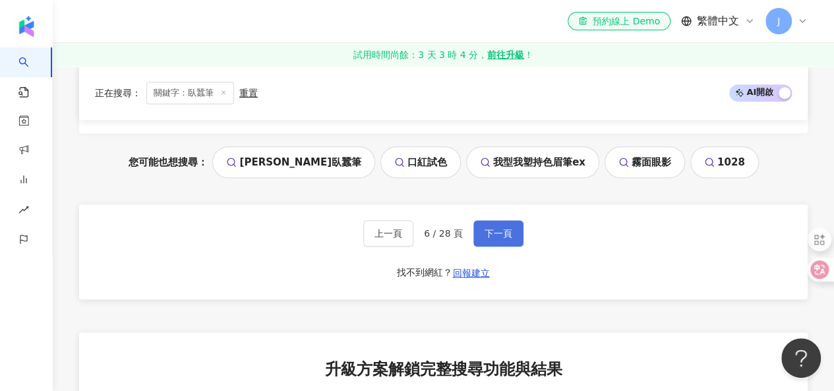
click at [492, 220] on button "下一頁" at bounding box center [498, 233] width 50 height 26
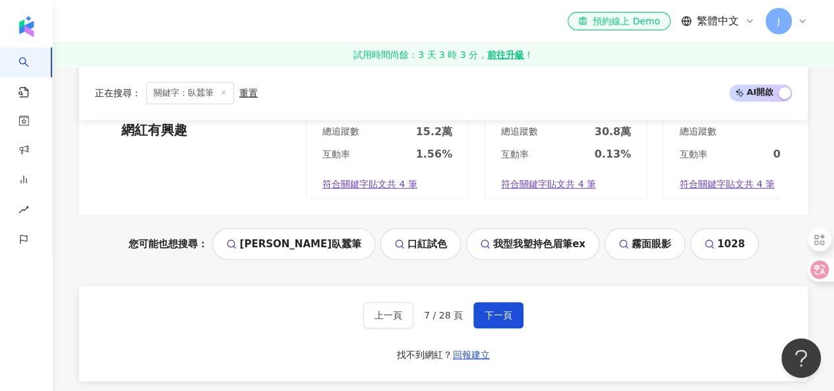
scroll to position [2793, 0]
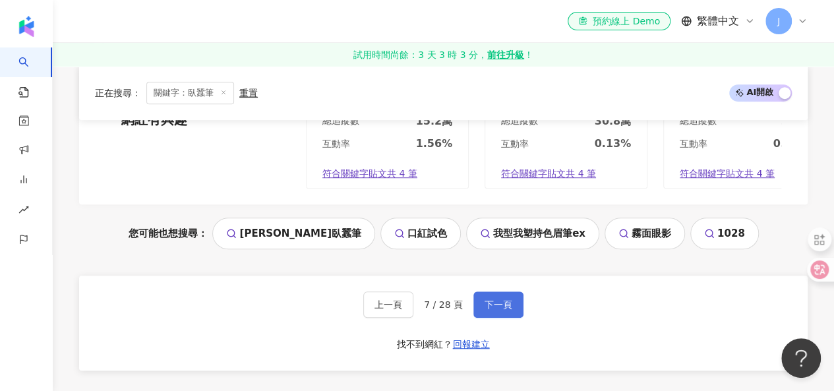
click at [497, 308] on span "下一頁" at bounding box center [498, 304] width 28 height 11
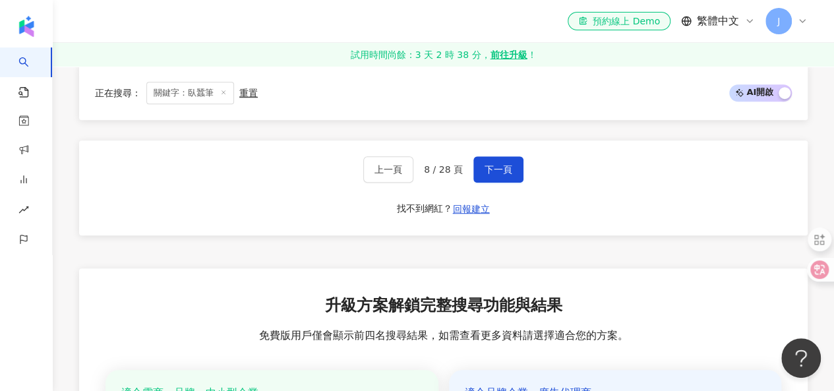
scroll to position [2933, 0]
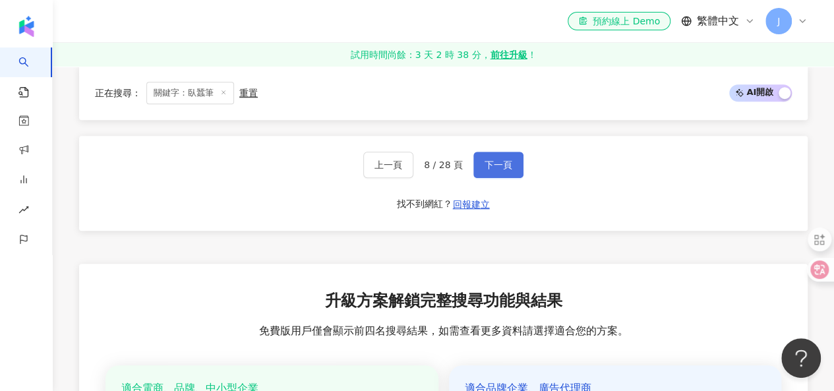
click at [505, 165] on span "下一頁" at bounding box center [498, 164] width 28 height 11
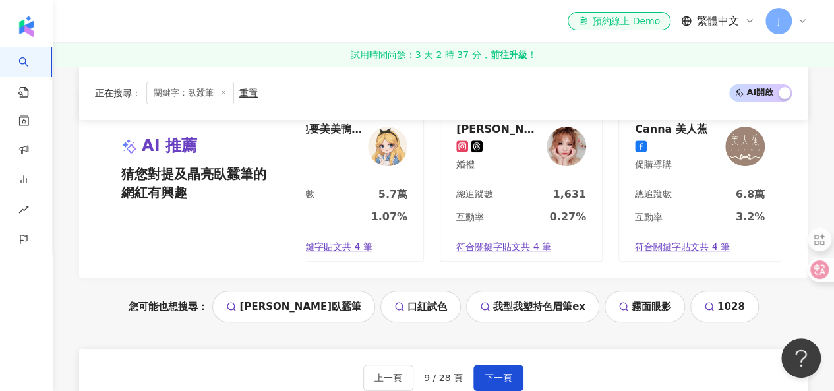
scroll to position [2678, 0]
click at [495, 380] on span "下一頁" at bounding box center [498, 377] width 28 height 11
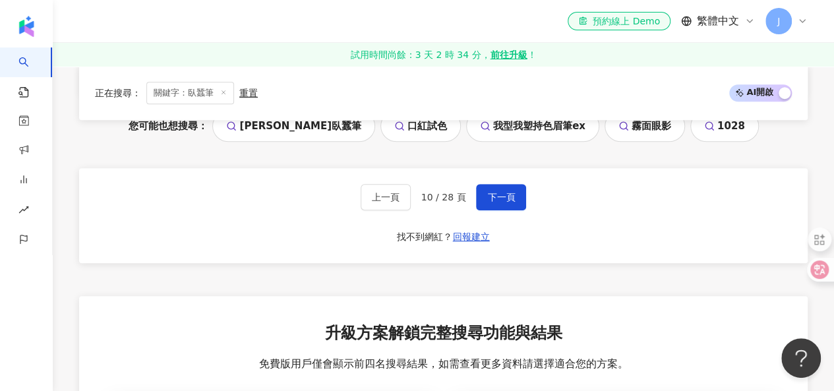
scroll to position [2851, 0]
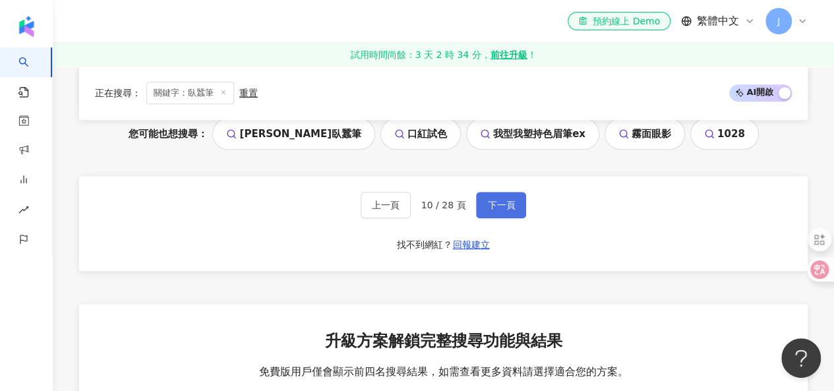
click at [498, 204] on span "下一頁" at bounding box center [501, 205] width 28 height 11
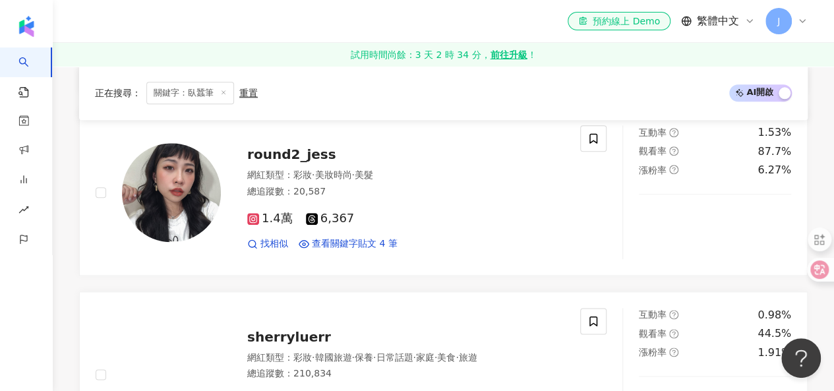
scroll to position [643, 0]
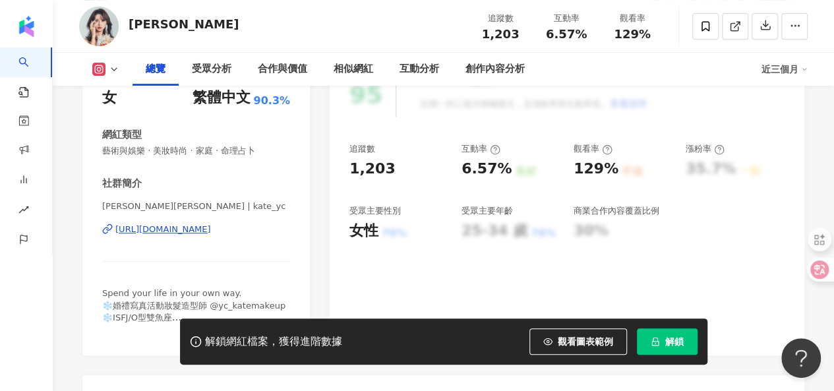
scroll to position [216, 0]
click at [211, 230] on div "[URL][DOMAIN_NAME]" at bounding box center [163, 229] width 96 height 12
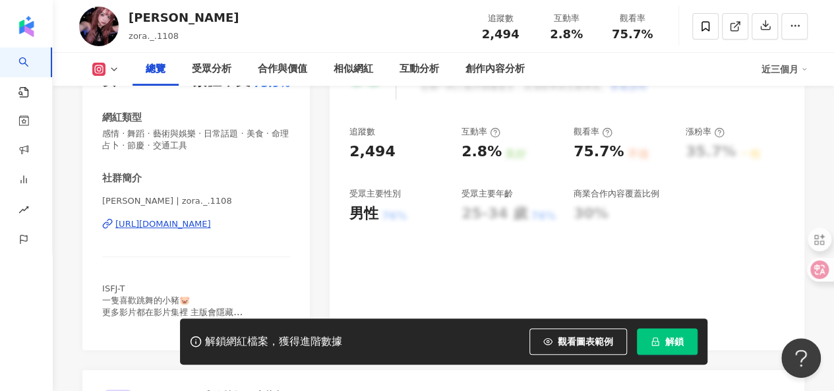
scroll to position [233, 0]
drag, startPoint x: 103, startPoint y: 201, endPoint x: 282, endPoint y: 222, distance: 180.5
click at [282, 222] on div "梁頤 | zora._.1108 https://www.instagram.com/zora._.1108/" at bounding box center [196, 232] width 188 height 77
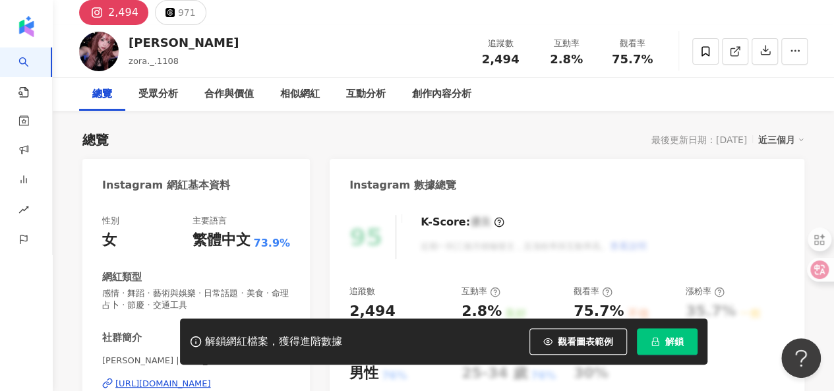
scroll to position [76, 0]
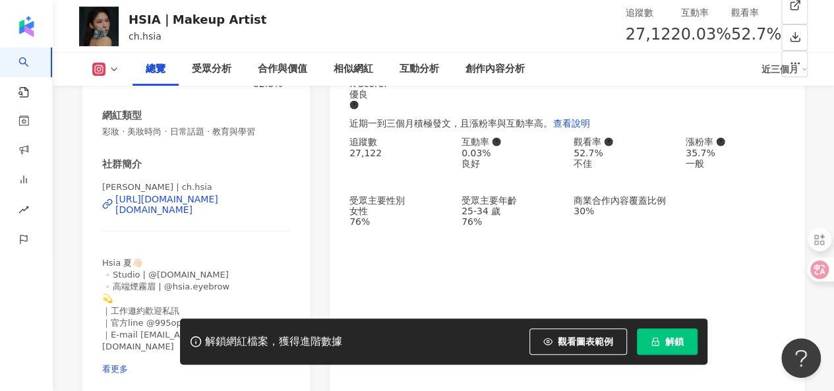
scroll to position [234, 0]
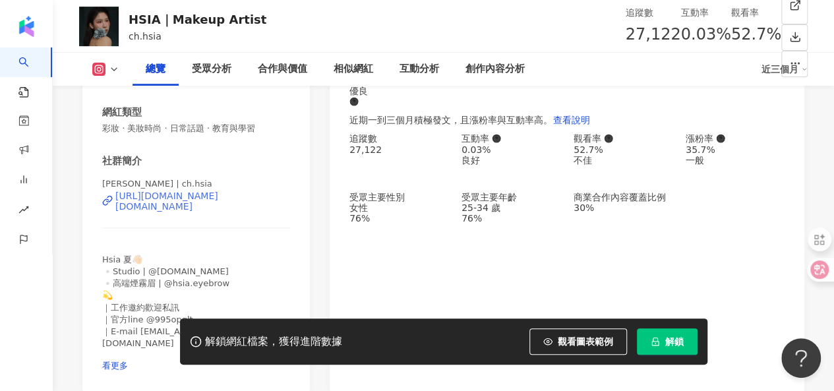
drag, startPoint x: 102, startPoint y: 185, endPoint x: 273, endPoint y: 212, distance: 172.7
click at [273, 212] on div "Hsia Chen Hsin | ch.hsia https://www.instagram.com/ch.hsia/" at bounding box center [196, 210] width 188 height 65
copy div "Hsia Chen Hsin | ch.hsia https://www.instagram.com/ch.hsia/"
drag, startPoint x: 283, startPoint y: 163, endPoint x: 238, endPoint y: 213, distance: 67.2
click at [238, 213] on div "社群簡介 Hsia Chen Hsin | ch.hsia https://www.instagram.com/ch.hsia/ Hsia 夏👋🏻 ▫️Stu…" at bounding box center [196, 262] width 188 height 217
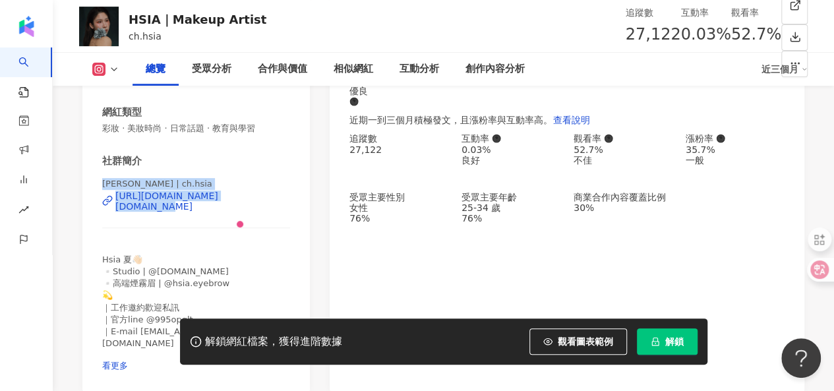
click at [274, 198] on div "Hsia Chen Hsin | ch.hsia https://www.instagram.com/ch.hsia/" at bounding box center [196, 210] width 188 height 65
click at [250, 210] on div "https://www.instagram.com/ch.hsia/" at bounding box center [202, 200] width 175 height 21
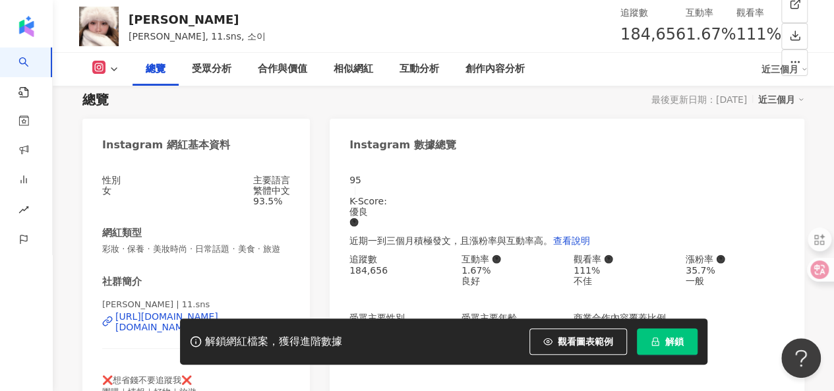
scroll to position [227, 0]
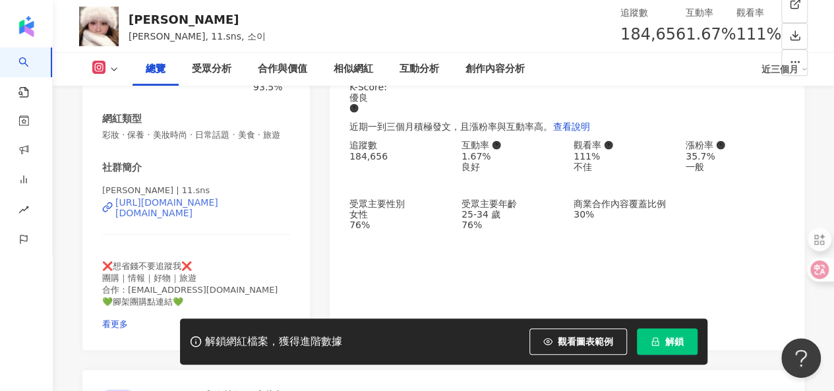
click at [217, 218] on div "[URL][DOMAIN_NAME][DOMAIN_NAME]" at bounding box center [202, 207] width 175 height 21
drag, startPoint x: 103, startPoint y: 206, endPoint x: 265, endPoint y: 223, distance: 163.0
click at [265, 223] on div "[PERSON_NAME] | 11.sns [URL][DOMAIN_NAME][DOMAIN_NAME]" at bounding box center [196, 217] width 188 height 65
copy div "[PERSON_NAME] | 11.sns [URL][DOMAIN_NAME][DOMAIN_NAME]"
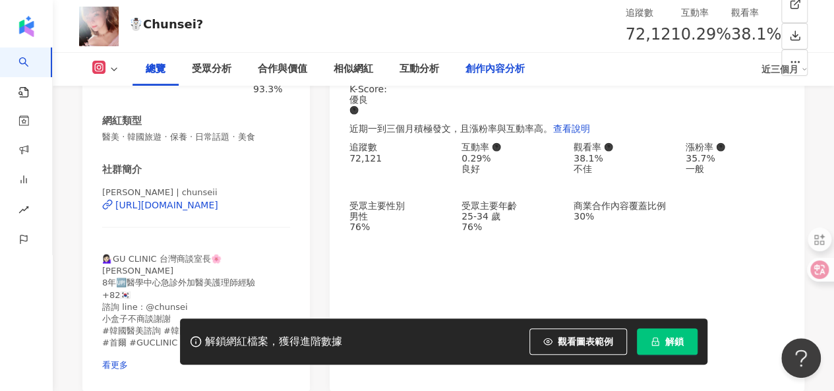
scroll to position [225, 0]
click at [207, 211] on div "https://www.instagram.com/chunseii/" at bounding box center [166, 205] width 103 height 11
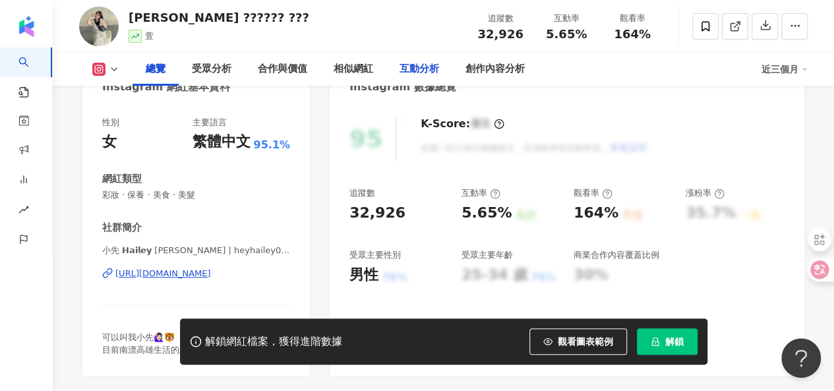
scroll to position [161, 0]
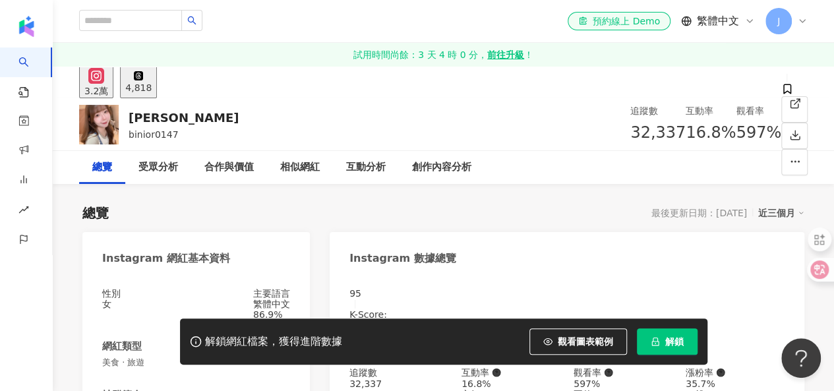
click at [793, 156] on icon "button" at bounding box center [795, 162] width 12 height 12
click at [789, 109] on icon at bounding box center [795, 104] width 12 height 12
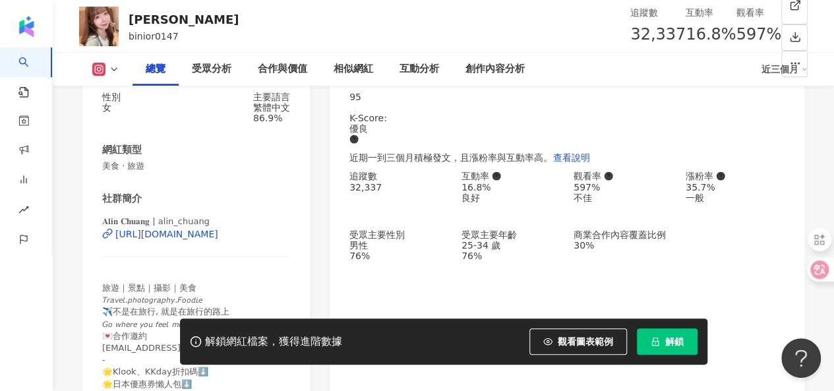
scroll to position [196, 0]
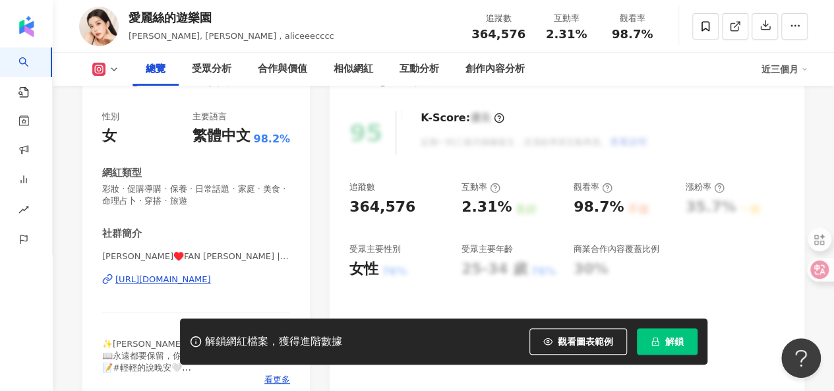
scroll to position [178, 0]
click at [200, 280] on div "[URL][DOMAIN_NAME]" at bounding box center [163, 279] width 96 height 12
drag, startPoint x: 103, startPoint y: 252, endPoint x: 293, endPoint y: 279, distance: 191.0
click at [293, 279] on div "性別 女 主要語言 繁體中文 98.2% 網紅類型 彩妝 · 促購導購 · 保養 · 日常話題 · 家庭 · 美食 · 命理占卜 · 穿搭 · 旅遊 社群簡介…" at bounding box center [195, 251] width 227 height 308
copy div "Alice♥️FAN [PERSON_NAME] | aliceeecccc [URL][DOMAIN_NAME]"
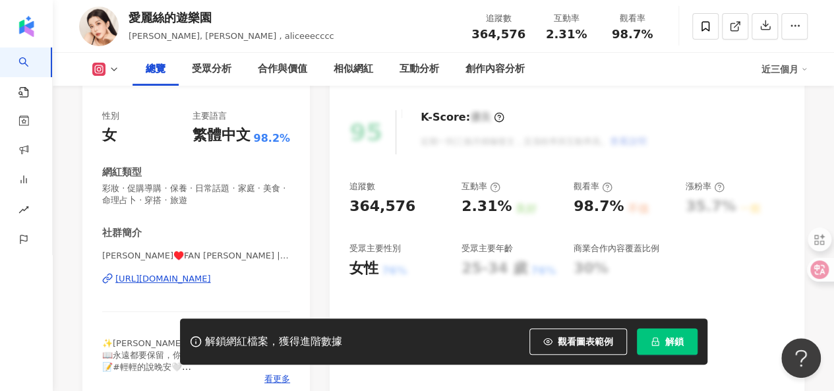
click at [282, 177] on div "網紅類型" at bounding box center [196, 172] width 188 height 14
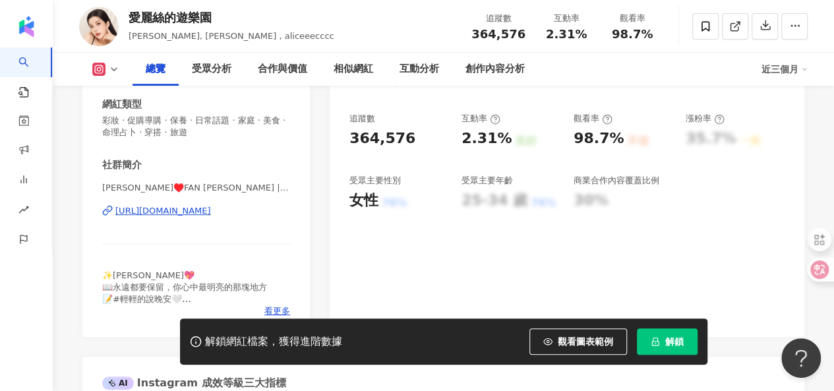
scroll to position [243, 0]
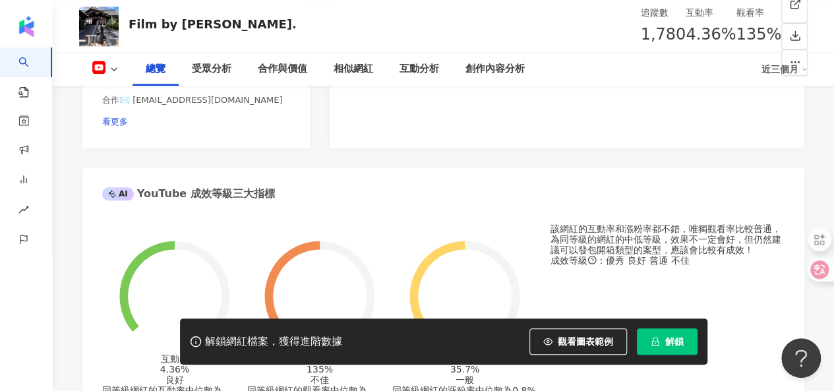
scroll to position [446, 0]
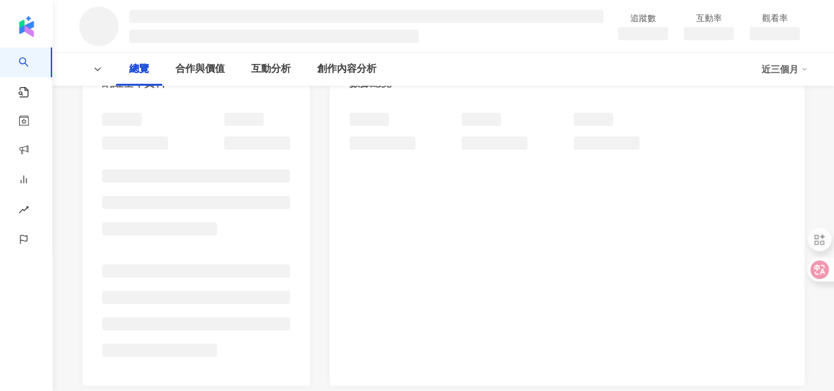
scroll to position [177, 0]
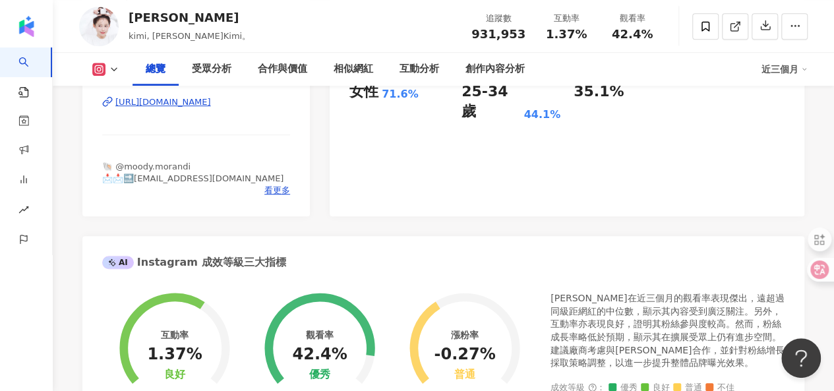
scroll to position [217, 0]
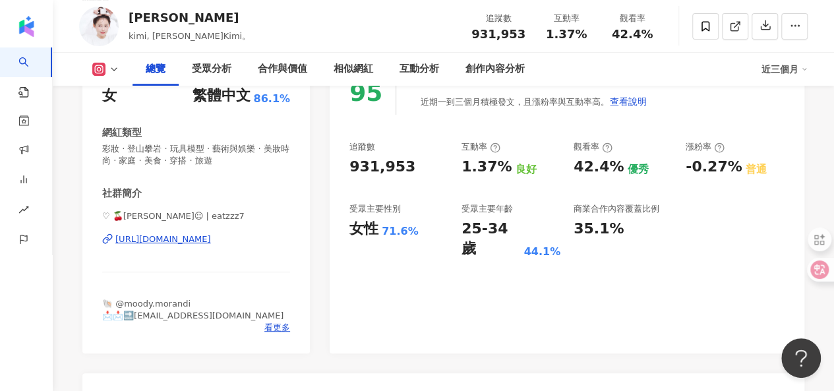
drag, startPoint x: 104, startPoint y: 215, endPoint x: 275, endPoint y: 246, distance: 174.0
click at [275, 246] on div "♡ 🍒紀卜心☺︎ | eatzzz7 https://www.instagram.com/eatzzz7/" at bounding box center [196, 248] width 188 height 77
copy div "♡ 🍒紀卜心☺︎ | eatzzz7 https://www.instagram.com/eatzzz7/"
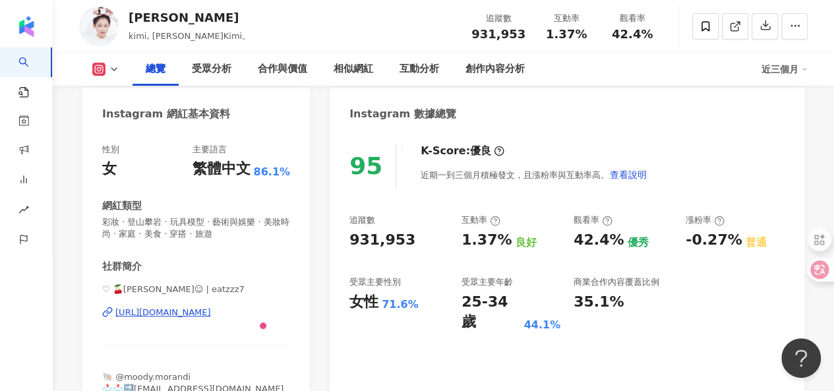
scroll to position [144, 0]
drag, startPoint x: 266, startPoint y: 263, endPoint x: 264, endPoint y: 304, distance: 41.6
click at [264, 304] on div "社群簡介 ♡ 🍒紀卜心☺︎ | eatzzz7 https://www.instagram.com/eatzzz7/ 🐚 @moody.morandi 📩📩🔜…" at bounding box center [196, 333] width 188 height 147
click at [264, 304] on div "♡ 🍒紀卜心☺︎ | eatzzz7 https://www.instagram.com/eatzzz7/" at bounding box center [196, 322] width 188 height 77
click at [211, 312] on div "https://www.instagram.com/eatzzz7/" at bounding box center [163, 313] width 96 height 12
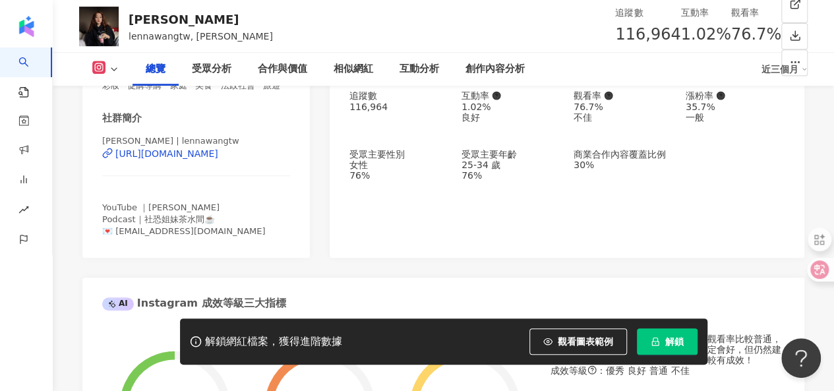
scroll to position [275, 0]
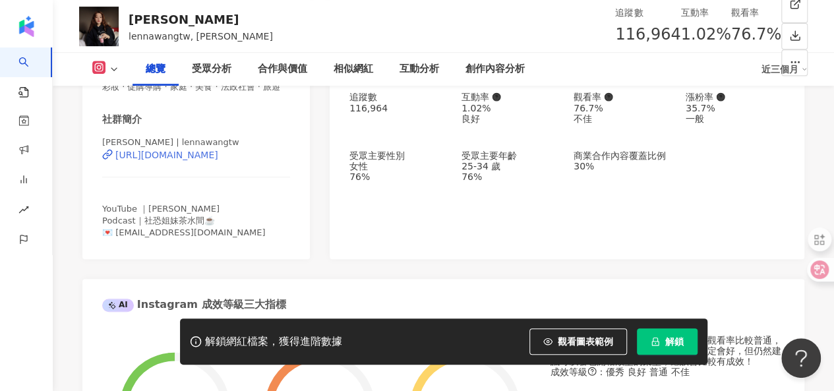
click at [195, 160] on div "[URL][DOMAIN_NAME]" at bounding box center [166, 155] width 103 height 11
drag, startPoint x: 103, startPoint y: 159, endPoint x: 301, endPoint y: 183, distance: 199.8
click at [301, 183] on div "性別 女 主要語言 繁體中文 91.6% 網紅類型 彩妝 · 促購導購 · 家庭 · 美食 · 法政社會 · 旅遊 社群簡介 [PERSON_NAME] | …" at bounding box center [195, 129] width 227 height 260
copy div "[PERSON_NAME] | lennawangtw [URL][DOMAIN_NAME]"
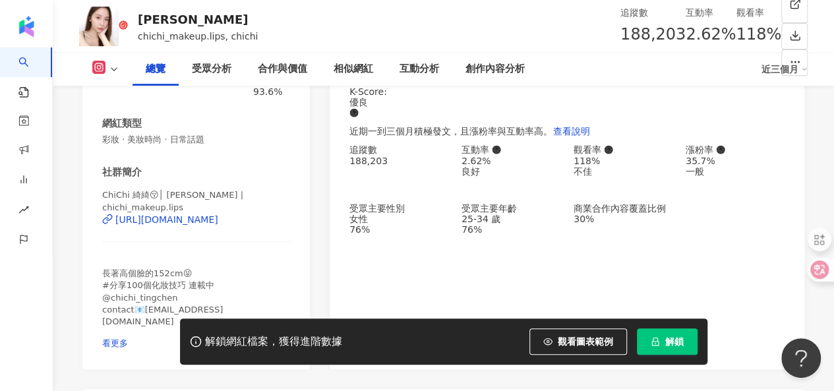
scroll to position [269, 0]
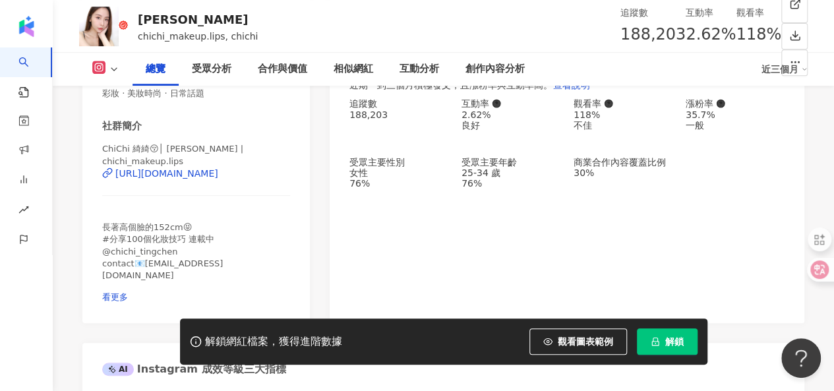
click at [100, 152] on div "性別 女 主要語言 繁體中文 93.6% 網紅類型 彩妝 · 美妝時尚 · 日常話題 社群簡介 ChiChi 綺綺😚│ Ting Chen | chichi_…" at bounding box center [195, 164] width 227 height 317
drag, startPoint x: 103, startPoint y: 153, endPoint x: 286, endPoint y: 176, distance: 184.6
click at [286, 176] on div "ChiChi 綺綺😚│ Ting Chen | chichi_makeup.lips https://www.instagram.com/chichi_mak…" at bounding box center [196, 177] width 188 height 69
copy div "ChiChi 綺綺😚│ Ting Chen | chichi_makeup.lips https://www.instagram.com/chichi_mak…"
drag, startPoint x: 301, startPoint y: 119, endPoint x: 297, endPoint y: 127, distance: 9.2
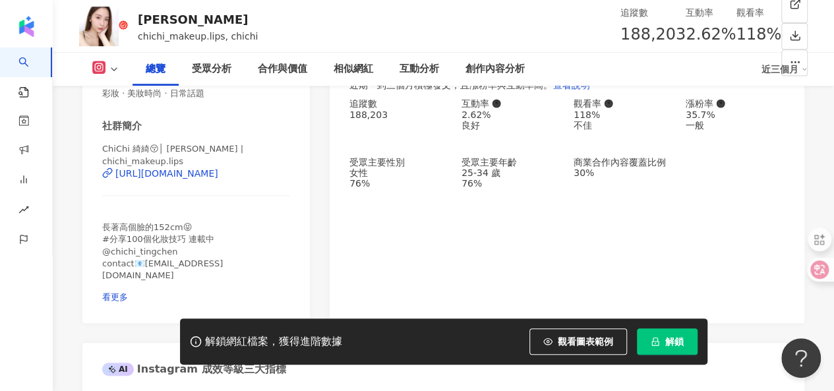
click at [301, 119] on div "性別 女 主要語言 繁體中文 93.6% 網紅類型 彩妝 · 美妝時尚 · 日常話題 社群簡介 ChiChi 綺綺😚│ Ting Chen | chichi_…" at bounding box center [195, 164] width 227 height 317
click at [218, 176] on div "https://www.instagram.com/chichi_makeup.lips/" at bounding box center [166, 173] width 103 height 11
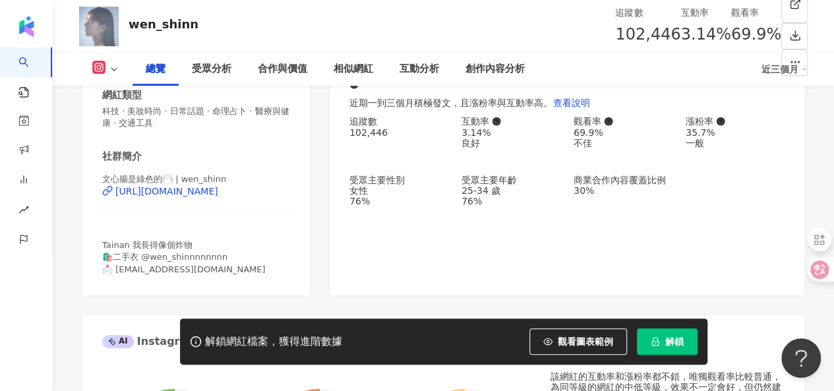
scroll to position [253, 0]
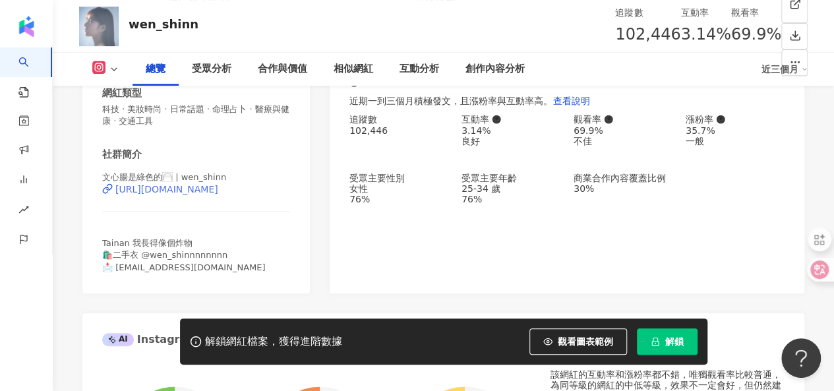
click at [212, 194] on div "[URL][DOMAIN_NAME]" at bounding box center [166, 189] width 103 height 11
drag, startPoint x: 105, startPoint y: 179, endPoint x: 288, endPoint y: 198, distance: 183.5
click at [288, 198] on div "文心腸是綠色的🦳 | wen_shinn https://www.instagram.com/wen_shinn/" at bounding box center [196, 199] width 188 height 56
copy div "文心腸是綠色的🦳 | wen_shinn https://www.instagram.com/wen_shinn/"
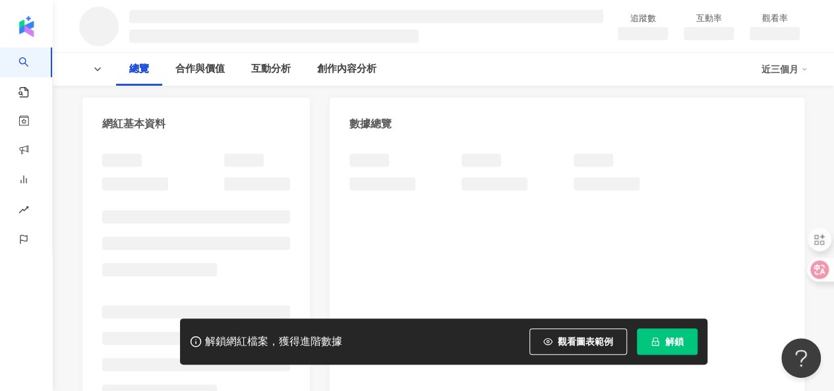
scroll to position [135, 0]
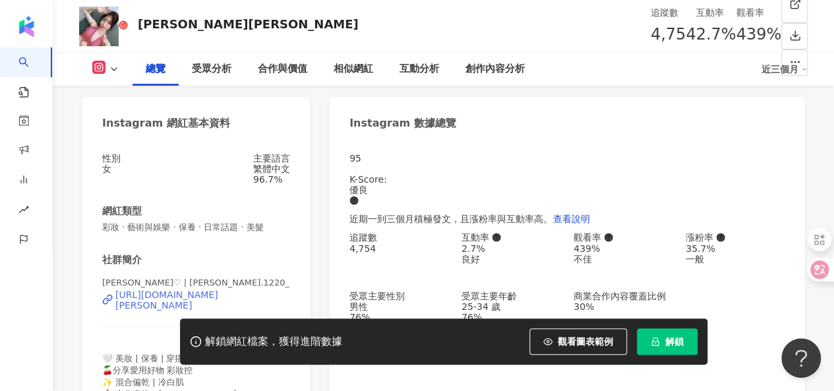
click at [150, 308] on div "[URL][DOMAIN_NAME][PERSON_NAME]" at bounding box center [202, 299] width 175 height 21
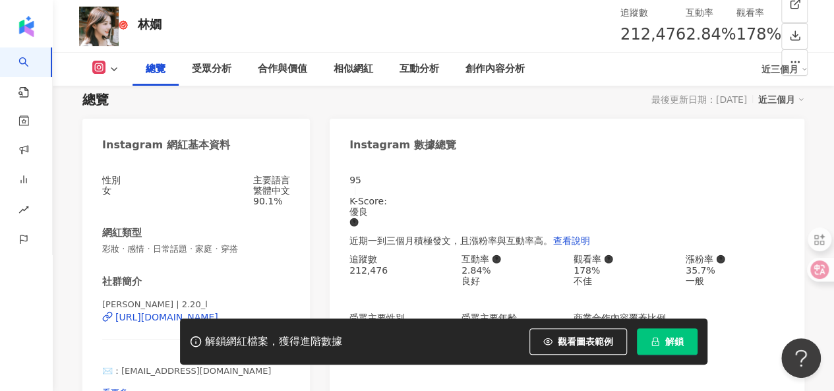
click at [149, 331] on div "解鎖網紅檔案，獲得進階數據 觀看圖表範例 解鎖" at bounding box center [417, 341] width 834 height 46
click at [157, 334] on div "解鎖網紅檔案，獲得進階數據 觀看圖表範例 解鎖" at bounding box center [417, 341] width 834 height 46
click at [218, 312] on div "https://www.instagram.com/2.20_l/" at bounding box center [166, 317] width 103 height 11
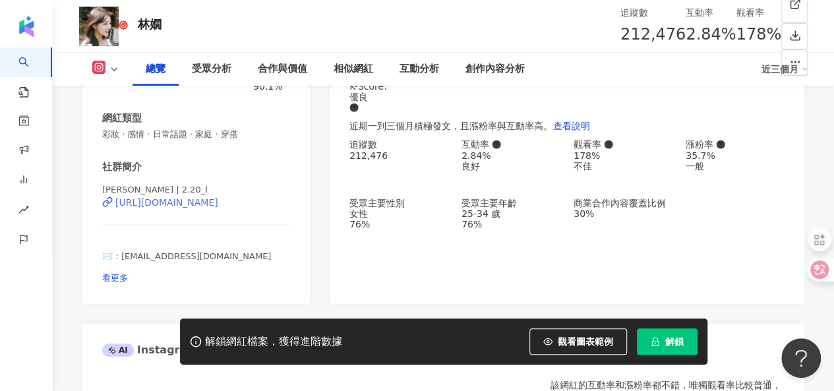
drag, startPoint x: 105, startPoint y: 193, endPoint x: 287, endPoint y: 218, distance: 184.3
click at [287, 218] on div "林嫺 | 2.20_l https://www.instagram.com/2.20_l/" at bounding box center [196, 212] width 188 height 56
copy div "林嫺 | 2.20_l https://www.instagram.com/2.20_l/"
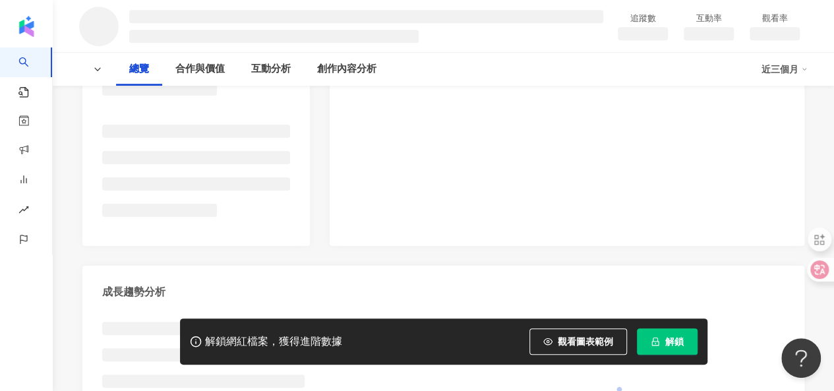
scroll to position [216, 0]
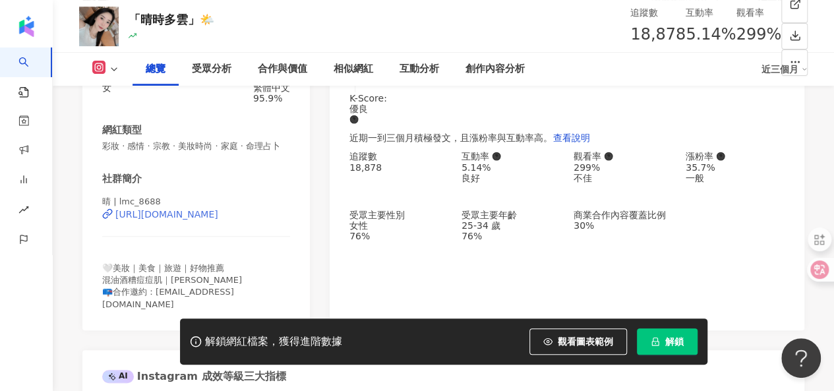
click at [197, 219] on div "https://www.instagram.com/lmc_8688/" at bounding box center [166, 214] width 103 height 11
drag, startPoint x: 101, startPoint y: 213, endPoint x: 277, endPoint y: 242, distance: 179.0
click at [277, 242] on div "性別 女 主要語言 繁體中文 95.9% 網紅類型 彩妝 · 感情 · 宗教 · 美妝時尚 · 家庭 · 命理占卜 社群簡介 晴 | lmc_8688 htt…" at bounding box center [195, 195] width 227 height 272
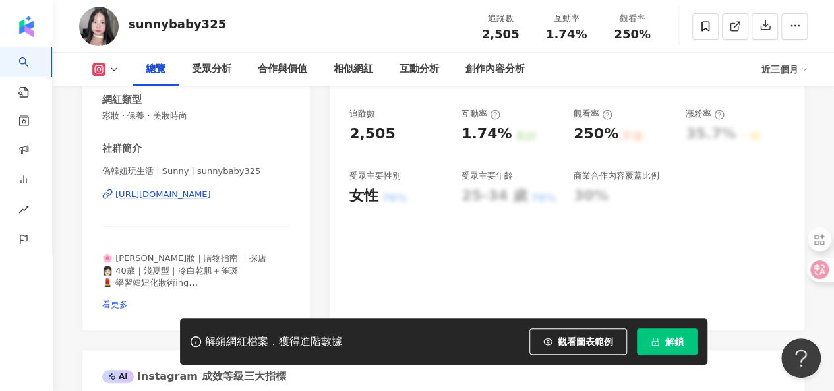
scroll to position [244, 0]
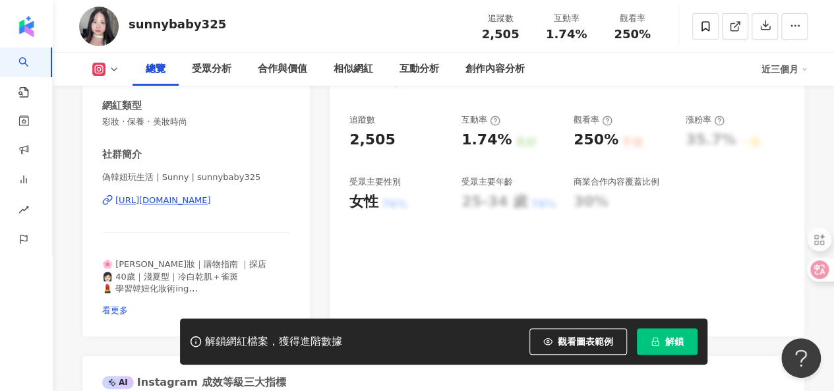
click at [211, 201] on div "[URL][DOMAIN_NAME]" at bounding box center [163, 200] width 96 height 12
click at [105, 180] on span "偽韓妞玩生活 | Sunny | sunnybaby325" at bounding box center [196, 177] width 188 height 12
drag, startPoint x: 103, startPoint y: 175, endPoint x: 304, endPoint y: 200, distance: 202.5
click at [304, 200] on div "性別 女 主要語言 繁體中文 94.7% 網紅類型 彩妝 · 保養 · 美妝時尚 社群簡介 偽韓妞玩生活 | Sunny | sunnybaby325 htt…" at bounding box center [195, 183] width 227 height 306
copy div "偽韓妞玩生活 | Sunny | sunnybaby325 https://www.instagram.com/sunnybaby325/"
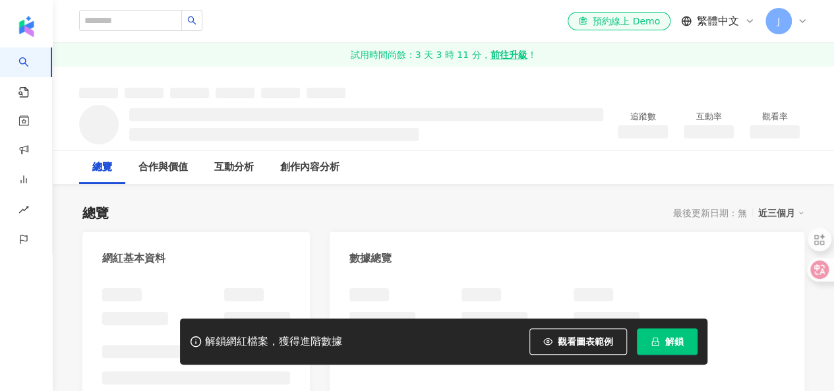
scroll to position [90, 0]
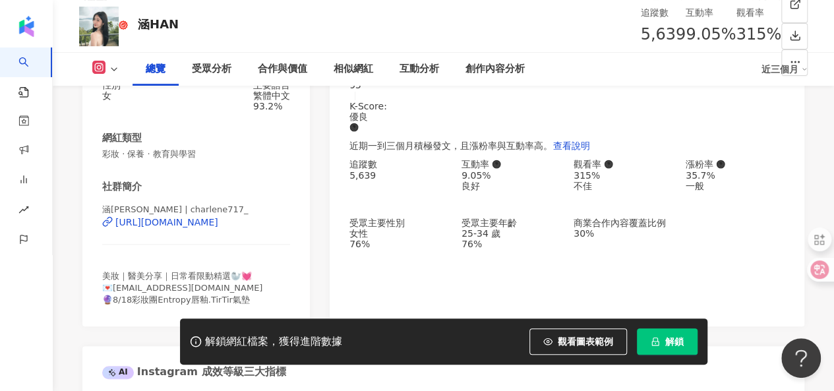
scroll to position [260, 0]
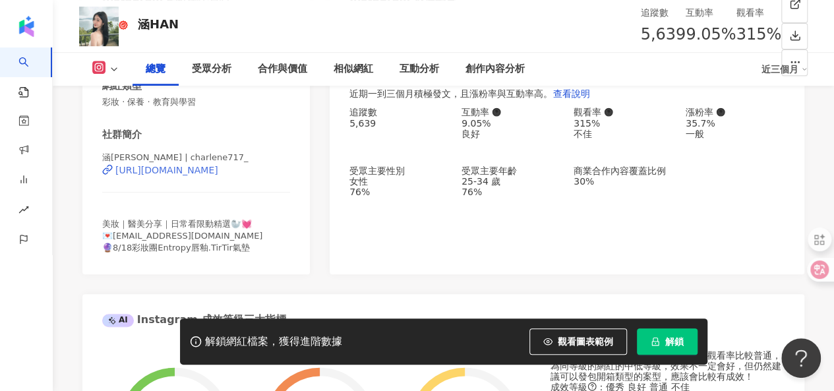
click at [212, 175] on div "https://www.instagram.com/charlene717_/" at bounding box center [166, 170] width 103 height 11
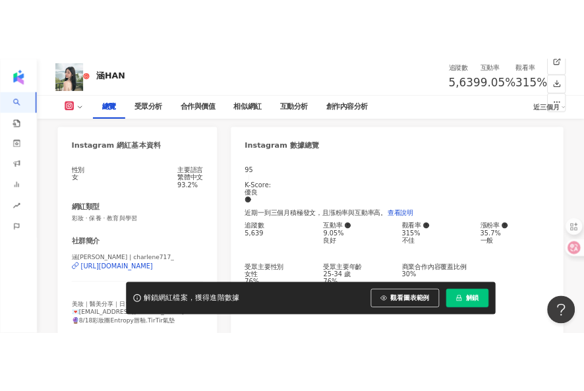
scroll to position [135, 0]
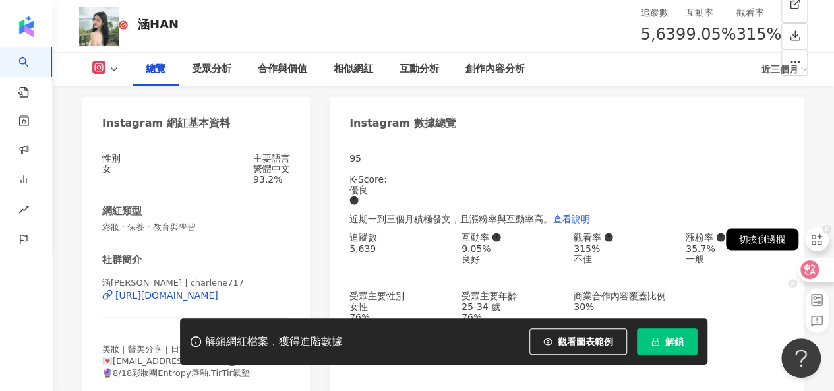
click at [825, 234] on div at bounding box center [817, 239] width 24 height 24
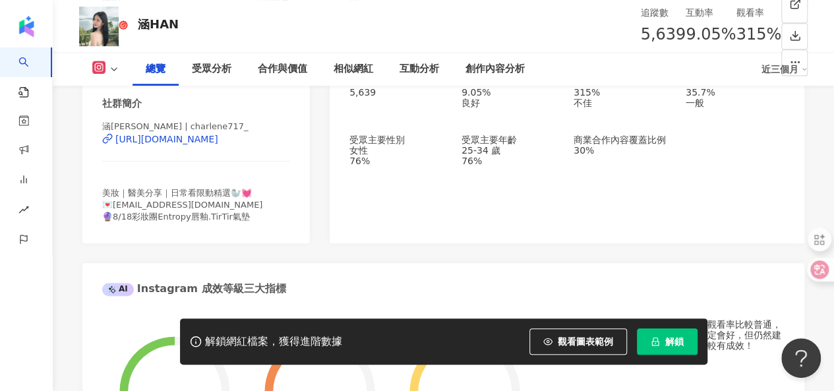
scroll to position [266, 0]
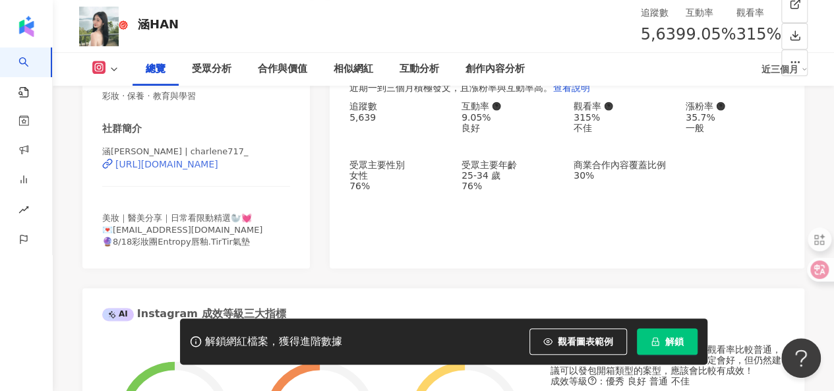
click at [218, 169] on div "https://www.instagram.com/charlene717_/" at bounding box center [166, 164] width 103 height 11
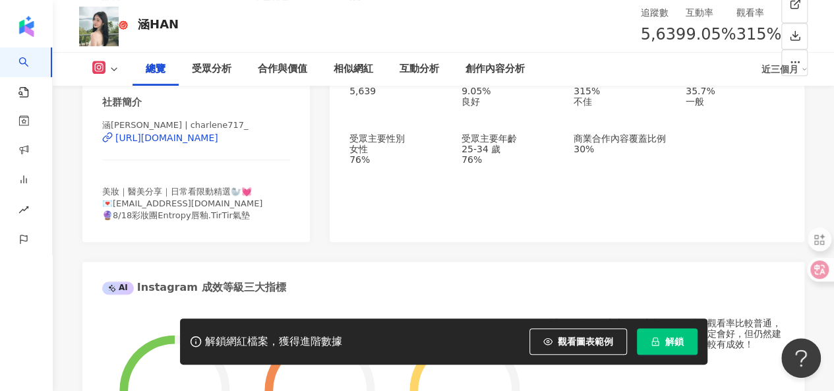
scroll to position [320, 0]
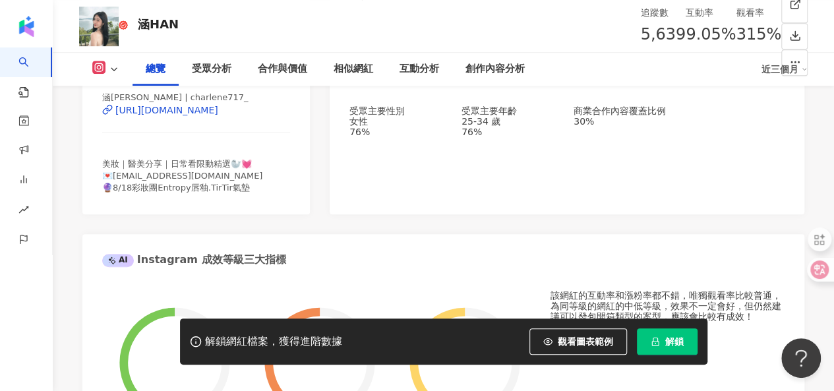
click at [151, 192] on span "美妝｜醫美分享｜日常看限動精選🦭💓 💌charelene520286@gmail.com 🔮8/18彩妝團Entropy唇釉.TirTir氣墊" at bounding box center [182, 176] width 160 height 34
click at [250, 194] on div "美妝｜醫美分享｜日常看限動精選🦭💓 💌charelene520286@gmail.com 🔮8/18彩妝團Entropy唇釉.TirTir氣墊" at bounding box center [196, 176] width 188 height 36
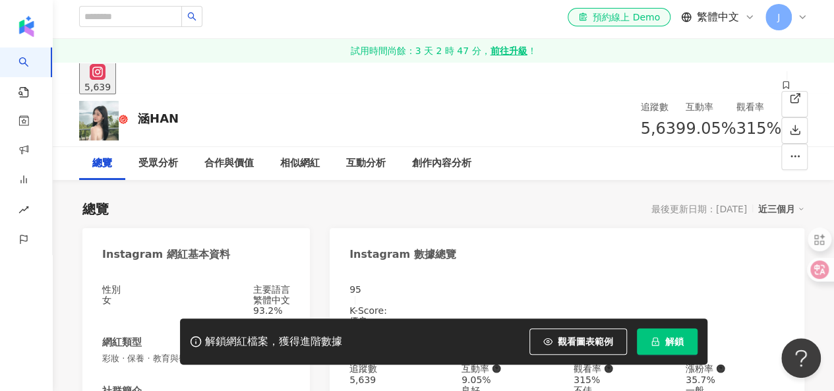
scroll to position [0, 0]
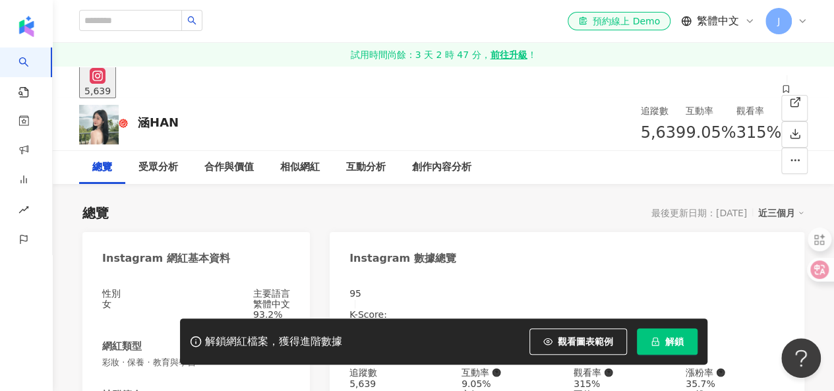
click at [138, 125] on div "涵HAN" at bounding box center [158, 122] width 41 height 16
click at [94, 132] on img at bounding box center [99, 125] width 40 height 40
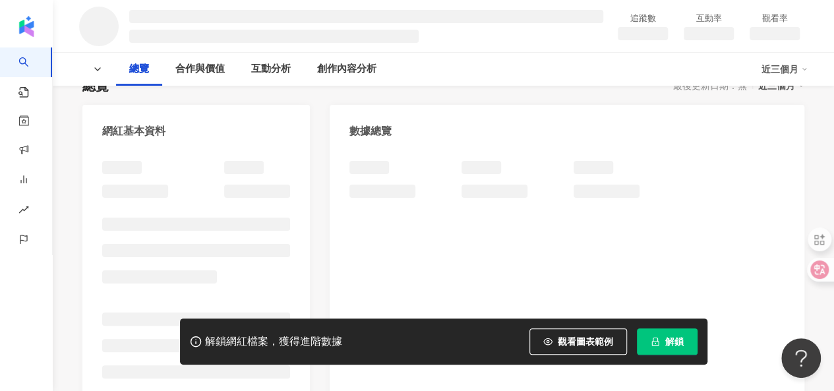
scroll to position [141, 0]
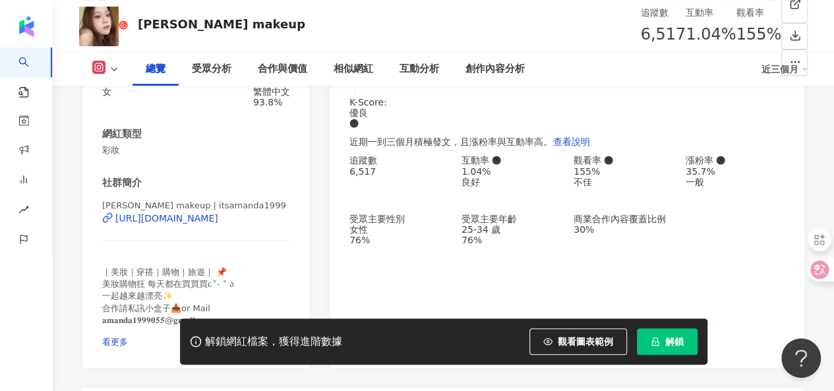
scroll to position [213, 0]
click at [218, 223] on div "https://www.instagram.com/itsamanda1999/" at bounding box center [166, 217] width 103 height 11
drag, startPoint x: 103, startPoint y: 208, endPoint x: 295, endPoint y: 231, distance: 193.2
click at [295, 231] on div "性別 女 主要語言 繁體中文 93.8% 網紅類型 彩妝 社群簡介 Amanda makeup | itsamanda1999 https://www.ins…" at bounding box center [195, 214] width 227 height 305
copy div "Amanda makeup | itsamanda1999 https://www.instagram.com/itsamanda1999/"
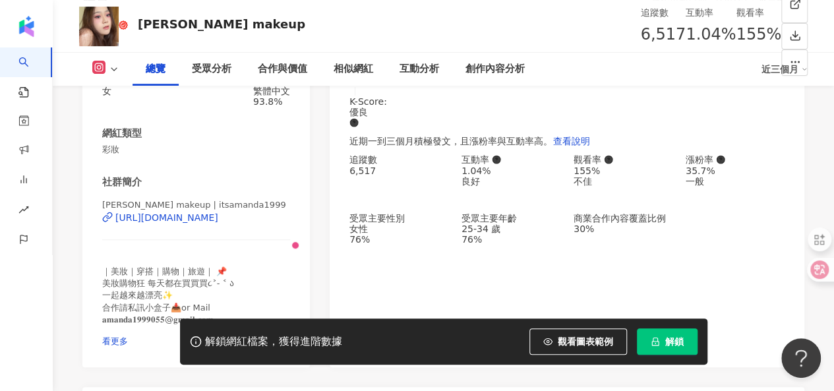
click at [287, 135] on div "網紅類型" at bounding box center [196, 134] width 188 height 14
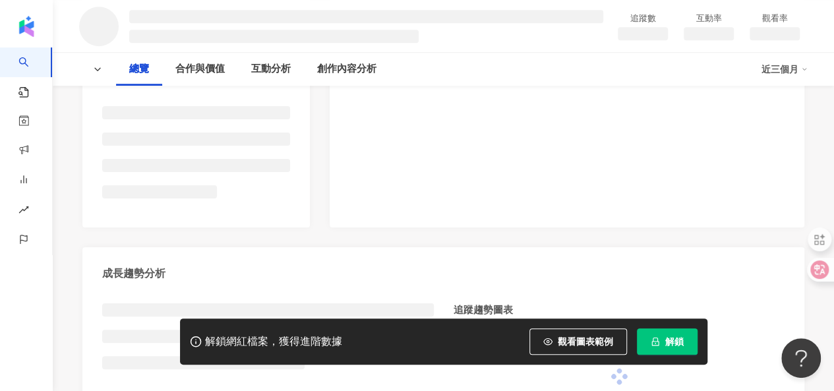
scroll to position [364, 0]
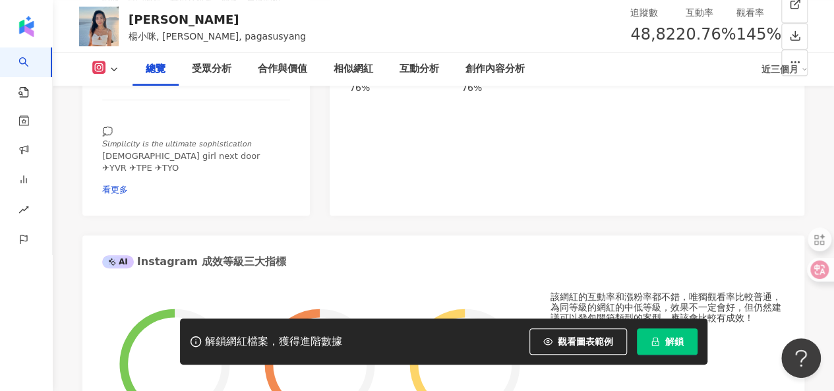
scroll to position [277, 0]
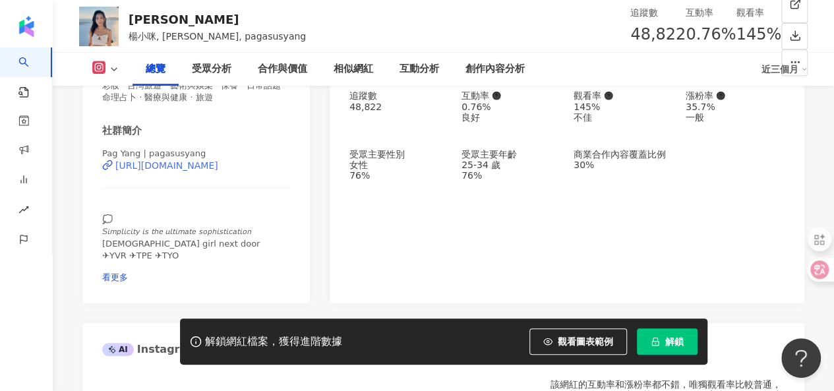
click at [218, 171] on div "https://www.instagram.com/pagasusyang/" at bounding box center [166, 165] width 103 height 11
drag, startPoint x: 179, startPoint y: 179, endPoint x: 294, endPoint y: 184, distance: 115.4
click at [294, 184] on div "性別 女 主要語言 繁體中文 58.9% 網紅類型 彩妝 · 台灣旅遊 · 藝術與娛樂 · 保養 · 日常話題 · 命理占卜 · 醫療與健康 · 旅遊 社群簡…" at bounding box center [195, 150] width 227 height 305
click at [279, 145] on div "社群簡介 Pag Yang | pagasusyang https://www.instagram.com/pagasusyang/ 💭 𝘚𝘪𝘮𝘱𝘭𝘪𝘤𝘪𝘵𝘺…" at bounding box center [196, 203] width 188 height 159
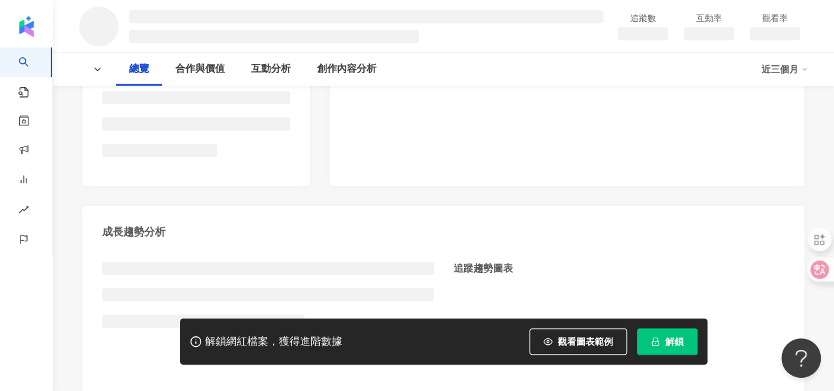
scroll to position [273, 0]
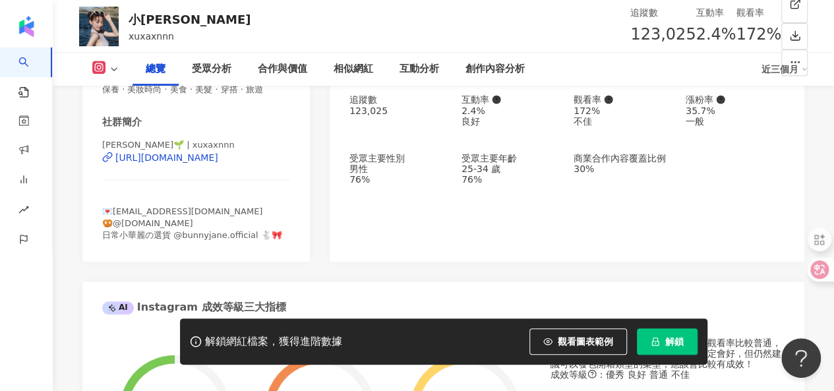
scroll to position [175, 0]
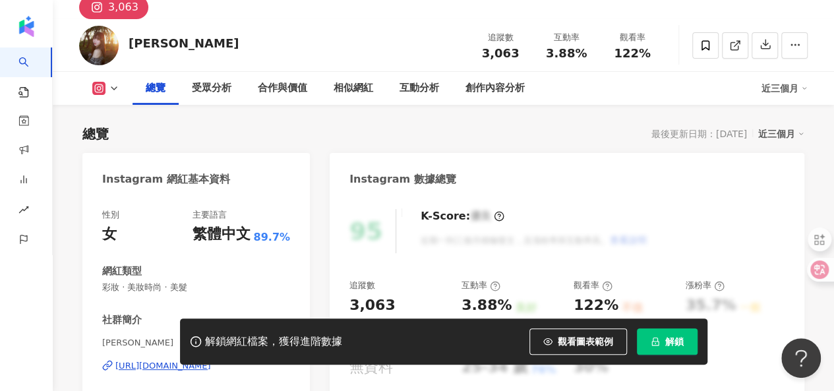
scroll to position [91, 0]
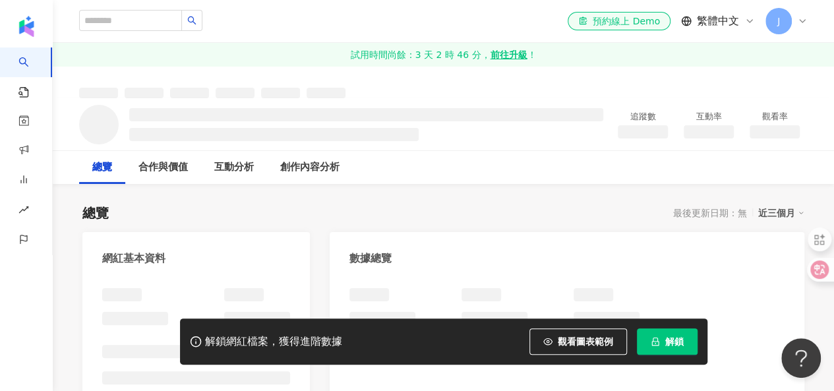
scroll to position [100, 0]
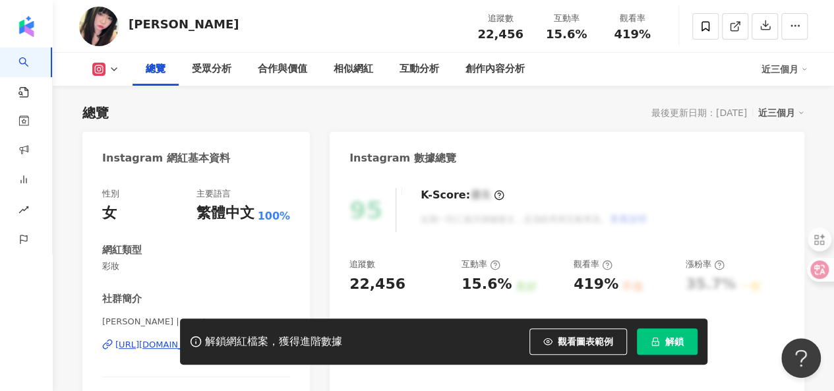
scroll to position [188, 0]
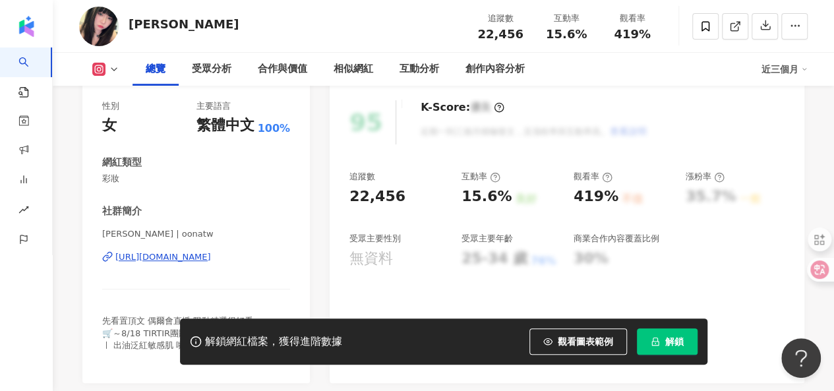
click at [211, 256] on div "https://www.instagram.com/oonatw/" at bounding box center [163, 257] width 96 height 12
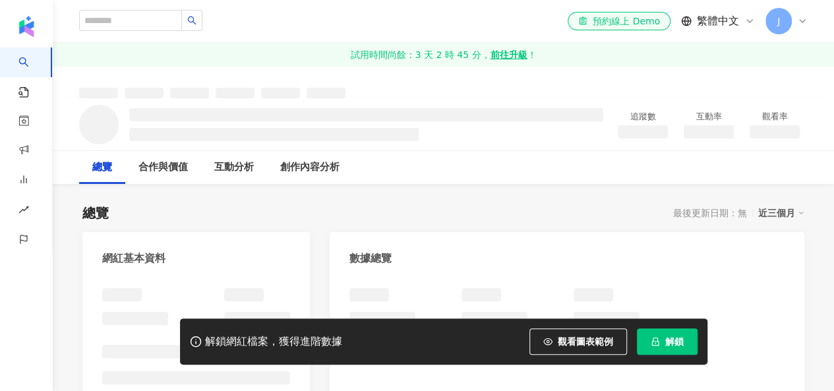
scroll to position [57, 0]
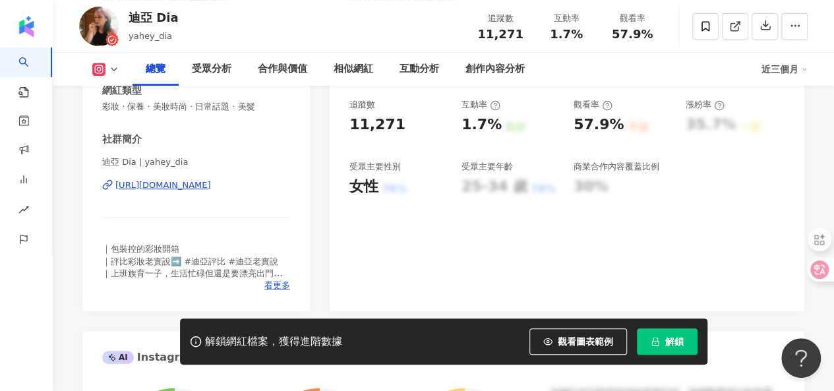
scroll to position [261, 0]
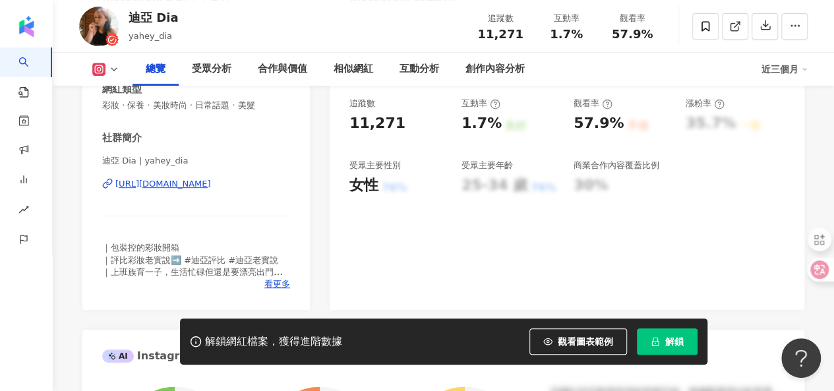
click at [211, 183] on div "https://www.instagram.com/yahey_dia/" at bounding box center [163, 184] width 96 height 12
click at [102, 161] on div "性別 女 主要語言 繁體中文 90.6% 網紅類型 彩妝 · 保養 · 美妝時尚 · 日常話題 · 美髮 社群簡介 迪亞 Dia | yahey_dia ht…" at bounding box center [195, 162] width 227 height 296
drag, startPoint x: 102, startPoint y: 161, endPoint x: 283, endPoint y: 204, distance: 185.7
click at [283, 204] on div "迪亞 Dia | yahey_dia https://www.instagram.com/yahey_dia/" at bounding box center [196, 193] width 188 height 77
copy div "迪亞 Dia | yahey_dia https://www.instagram.com/yahey_dia/"
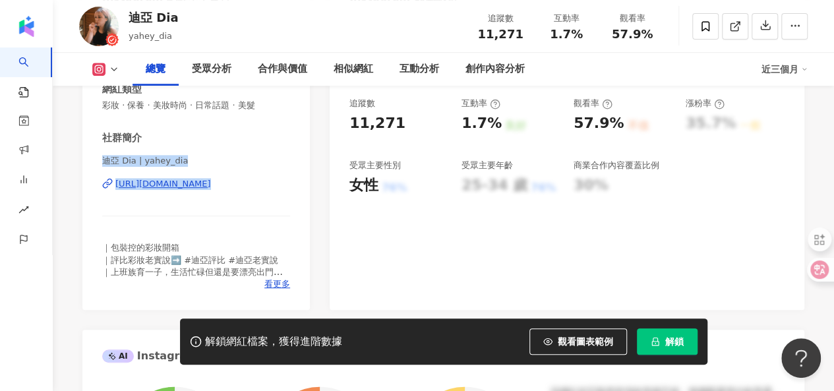
drag, startPoint x: 195, startPoint y: 387, endPoint x: 323, endPoint y: 179, distance: 244.4
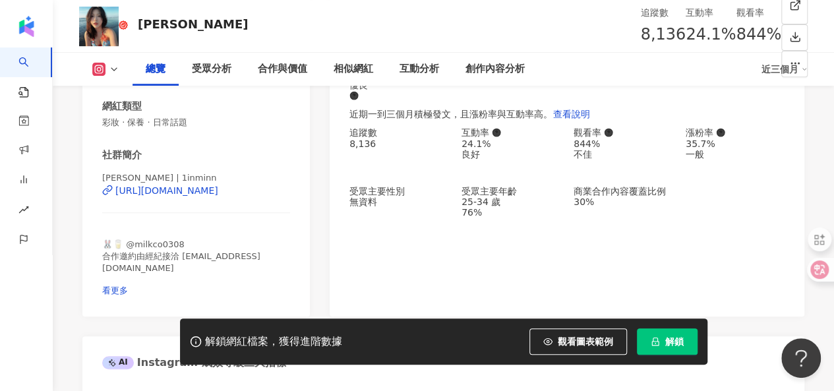
scroll to position [241, 0]
click at [218, 195] on div "https://www.instagram.com/1inminn/" at bounding box center [166, 190] width 103 height 11
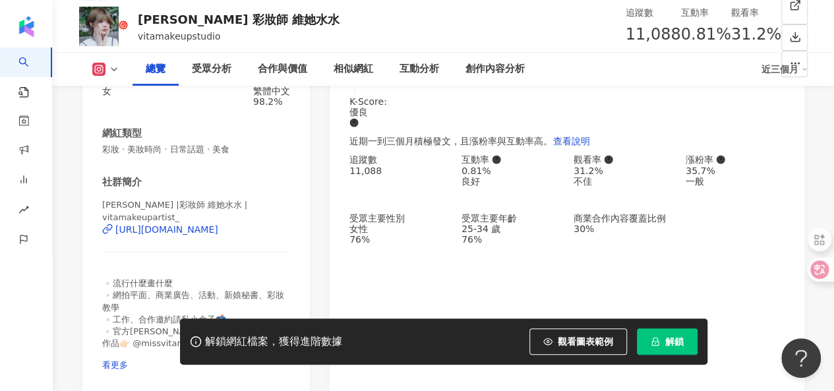
scroll to position [215, 0]
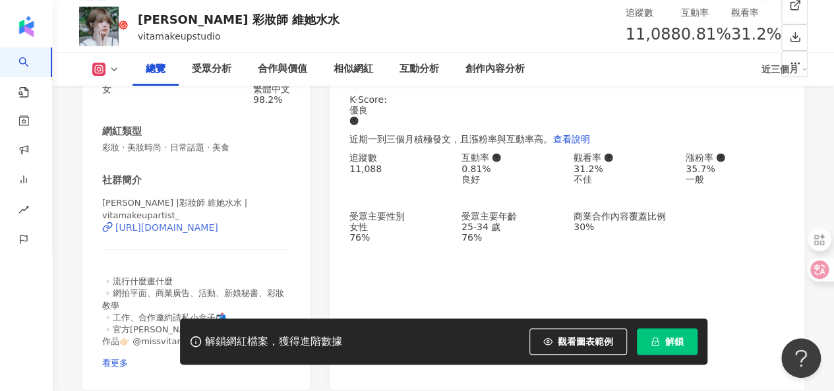
click at [218, 233] on div "https://www.instagram.com/vitamakeupartist_/" at bounding box center [166, 227] width 103 height 11
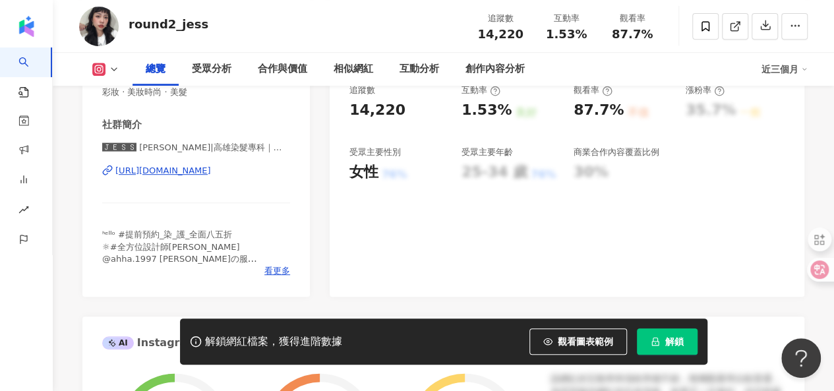
scroll to position [273, 0]
